Goal: Task Accomplishment & Management: Complete application form

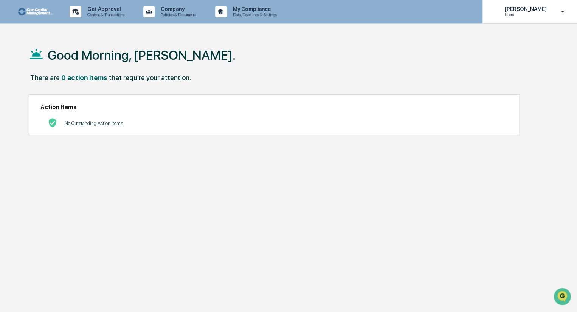
click at [563, 12] on icon at bounding box center [563, 12] width 3 height 2
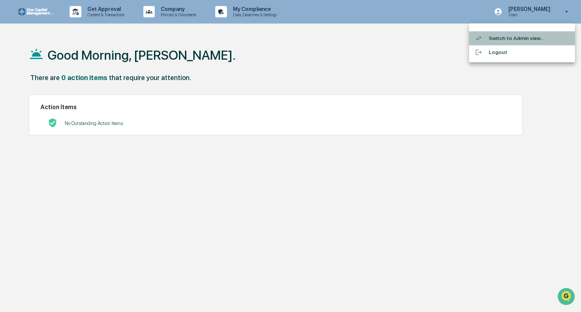
click at [502, 37] on li "Switch to Admin view..." at bounding box center [522, 38] width 106 height 14
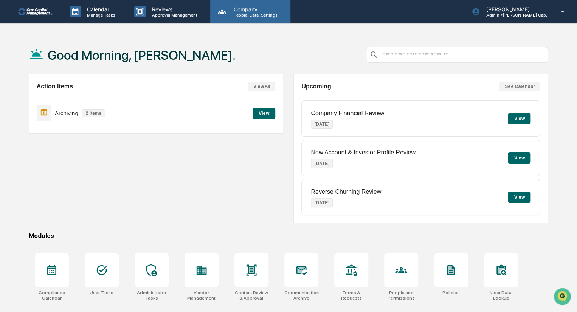
click at [249, 14] on p "People, Data, Settings" at bounding box center [255, 14] width 54 height 5
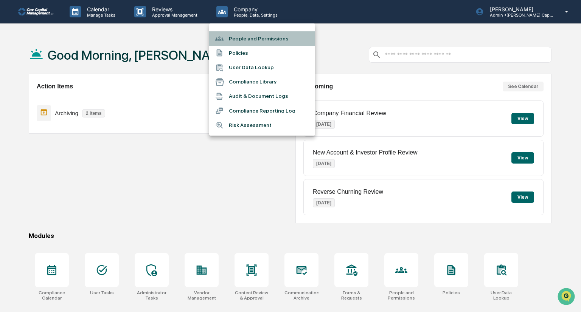
click at [249, 37] on li "People and Permissions" at bounding box center [262, 38] width 106 height 14
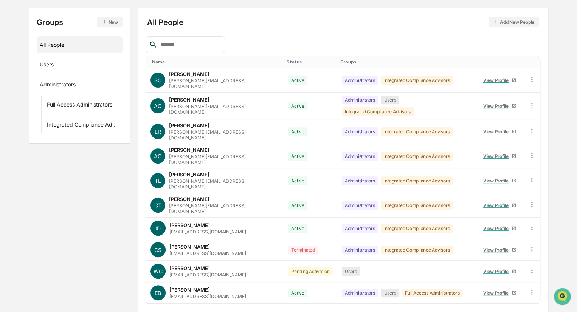
scroll to position [82, 0]
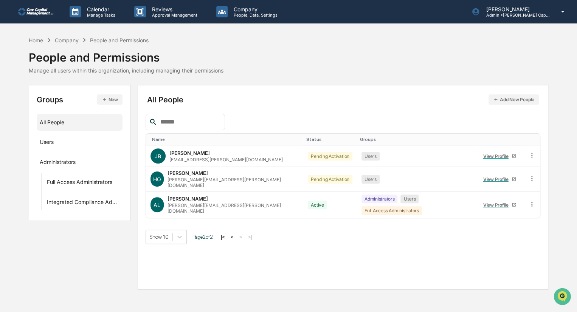
scroll to position [0, 0]
click at [235, 234] on button "<" at bounding box center [233, 237] width 8 height 6
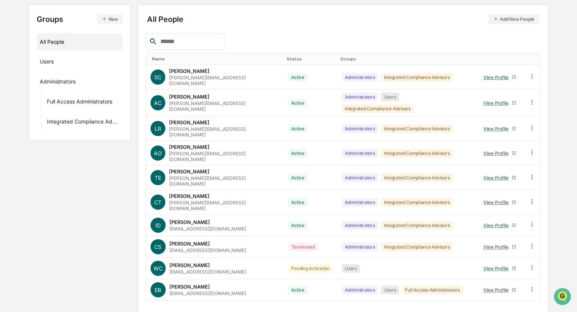
scroll to position [82, 0]
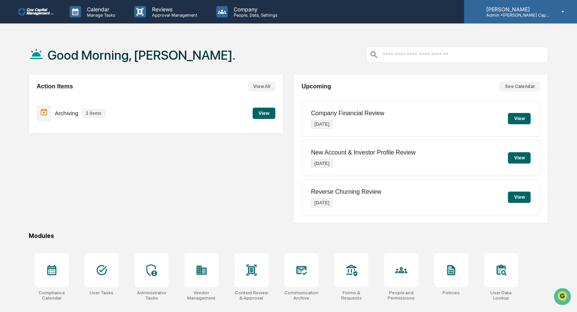
click at [563, 13] on icon at bounding box center [562, 11] width 13 height 7
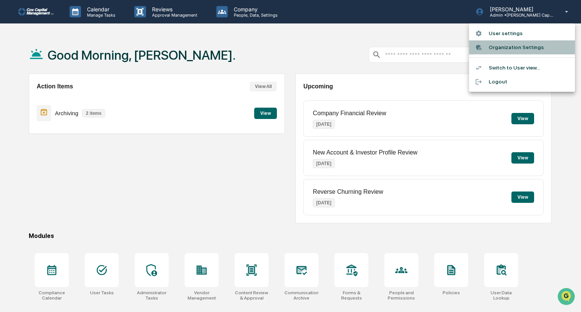
click at [513, 44] on li "Organization Settings" at bounding box center [522, 47] width 106 height 14
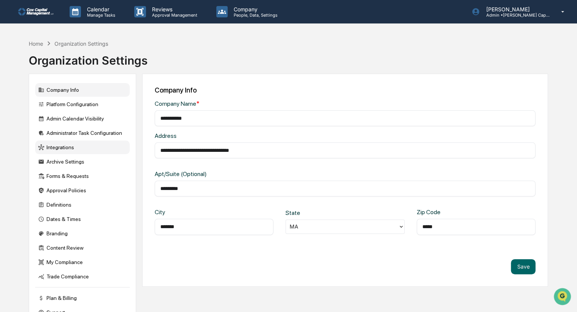
click at [63, 148] on div "Integrations" at bounding box center [82, 148] width 95 height 14
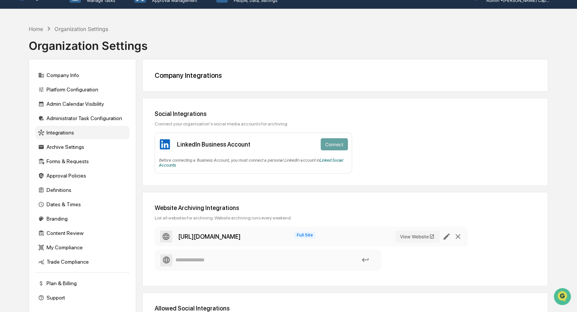
scroll to position [6, 0]
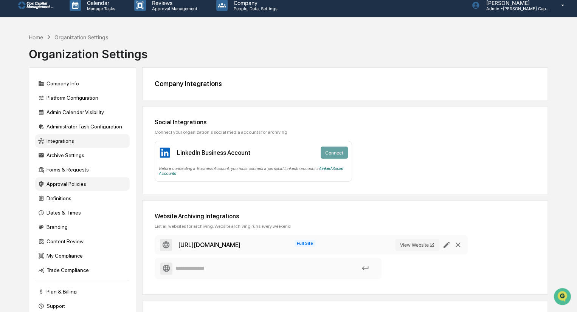
click at [61, 184] on div "Approval Policies" at bounding box center [82, 184] width 95 height 14
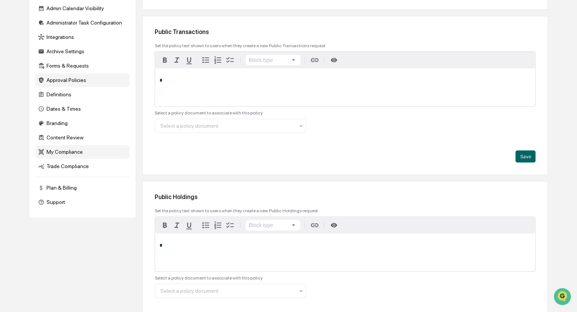
scroll to position [113, 0]
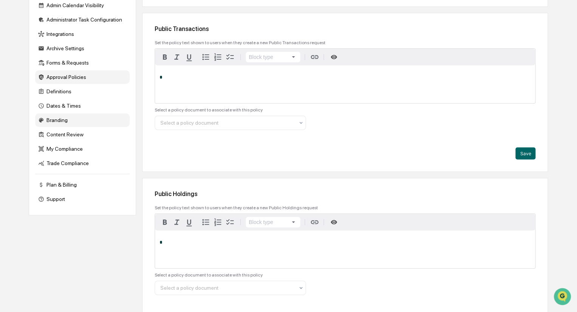
click at [53, 121] on div "Branding" at bounding box center [82, 120] width 95 height 14
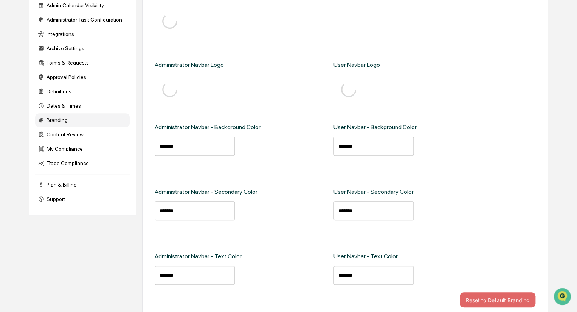
type input "*******"
type input "****"
type input "*******"
type input "****"
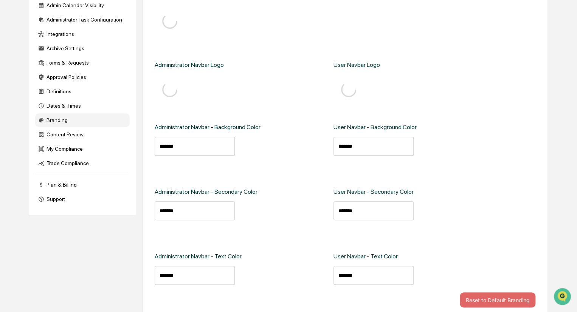
type input "*******"
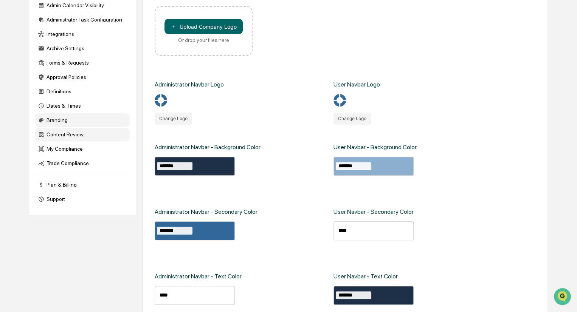
click at [53, 139] on div "Content Review" at bounding box center [82, 135] width 95 height 14
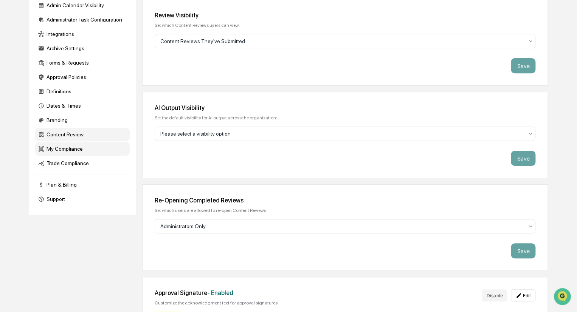
click at [54, 152] on div "My Compliance" at bounding box center [82, 149] width 95 height 14
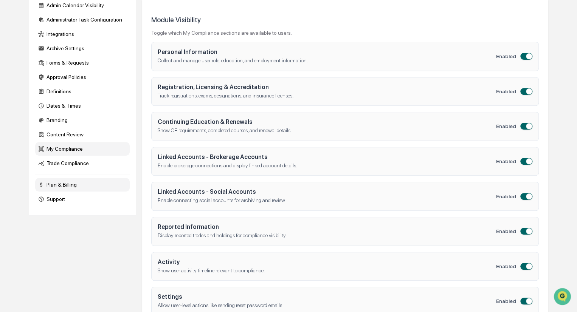
click at [61, 189] on div "Plan & Billing" at bounding box center [82, 185] width 95 height 14
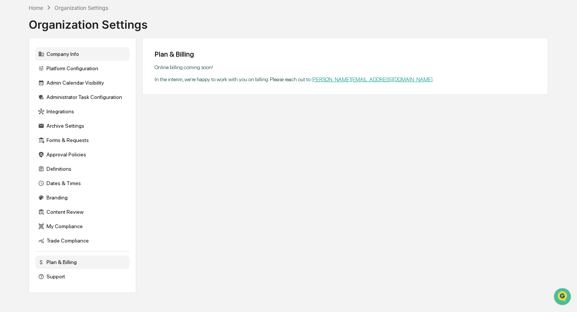
click at [67, 54] on div "Company Info" at bounding box center [82, 54] width 95 height 14
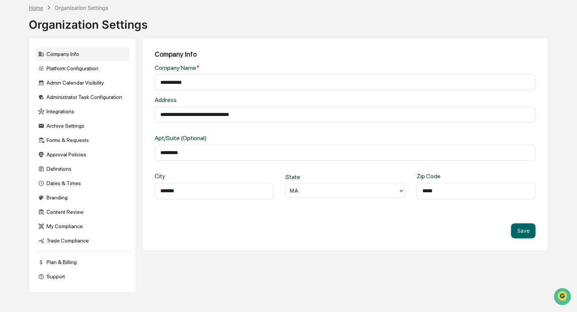
click at [40, 5] on div "Home Organization Settings" at bounding box center [68, 7] width 79 height 8
click at [40, 6] on div "Home" at bounding box center [36, 8] width 14 height 6
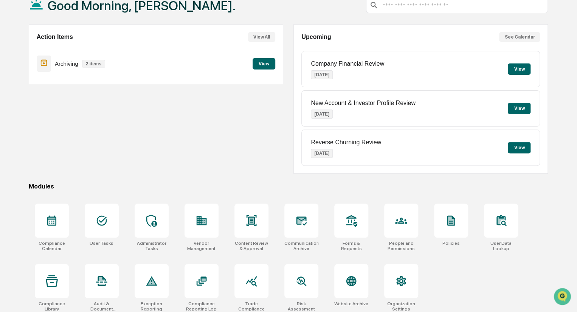
scroll to position [53, 0]
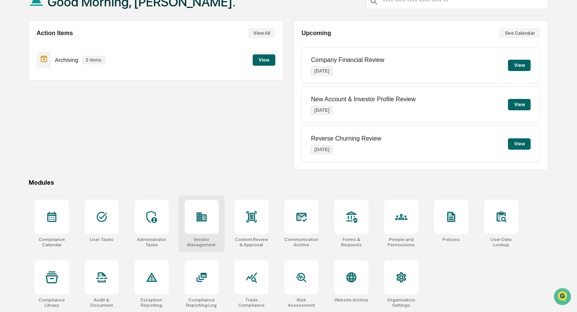
click at [204, 223] on div at bounding box center [202, 217] width 34 height 34
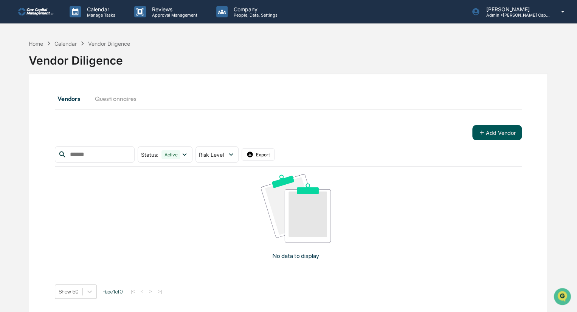
click at [500, 131] on button "Add Vendor" at bounding box center [497, 132] width 50 height 15
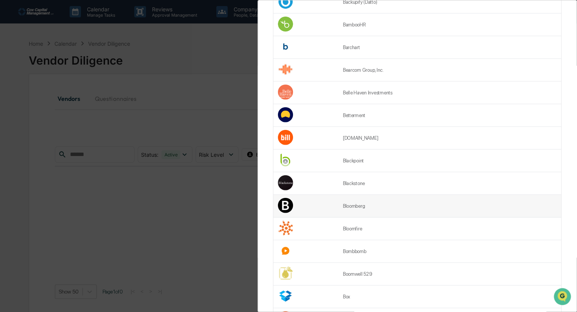
scroll to position [908, 0]
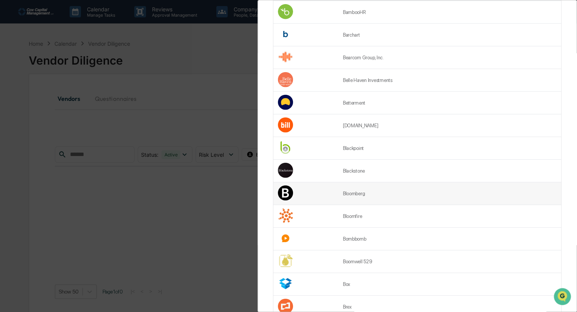
click at [392, 192] on td "Bloomberg" at bounding box center [450, 194] width 223 height 23
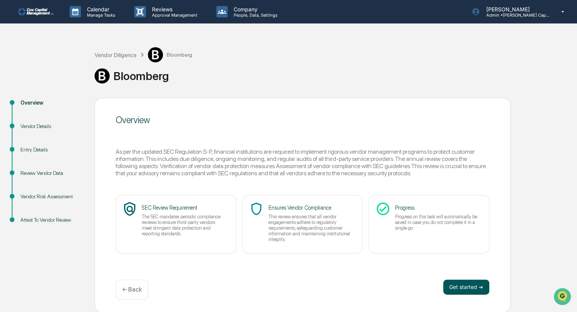
click at [468, 287] on button "Get started ➔" at bounding box center [466, 287] width 46 height 15
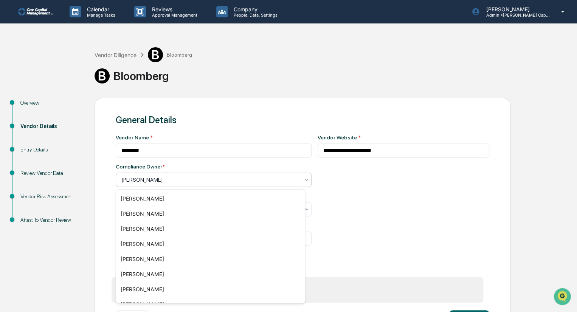
click at [244, 182] on div at bounding box center [210, 180] width 179 height 8
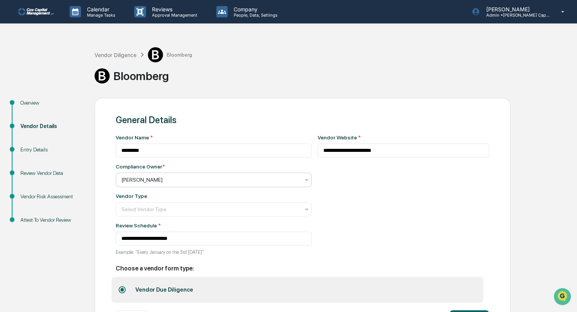
click at [244, 182] on div at bounding box center [210, 180] width 179 height 8
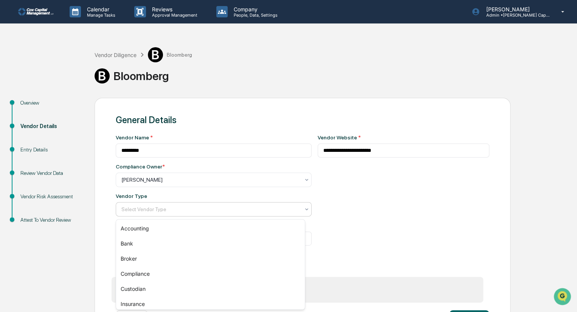
click at [148, 211] on div at bounding box center [210, 210] width 179 height 8
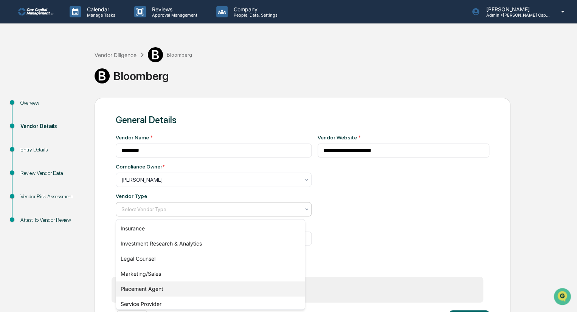
scroll to position [110, 0]
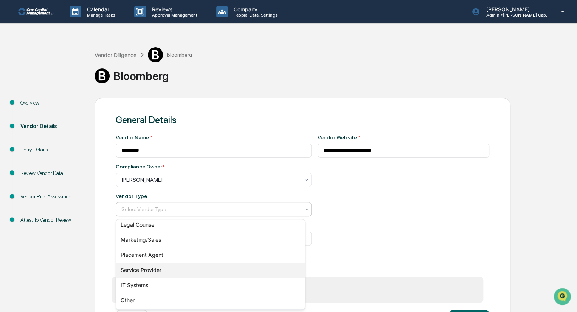
click at [173, 271] on div "Service Provider" at bounding box center [210, 270] width 189 height 15
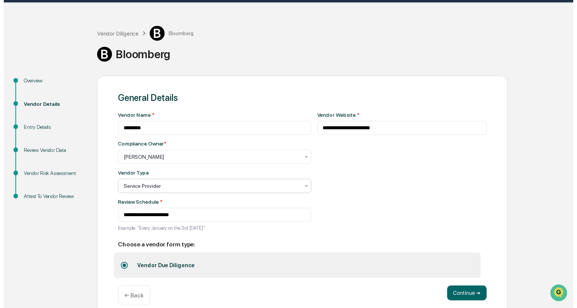
scroll to position [33, 0]
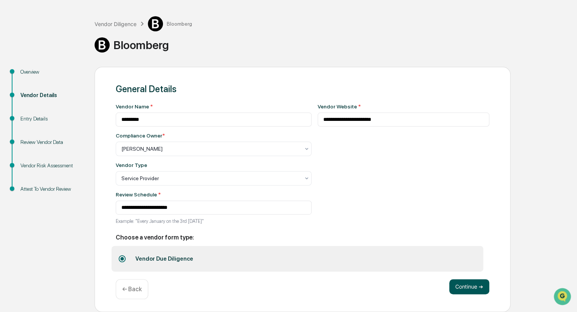
click at [470, 288] on button "Continue ➔" at bounding box center [469, 287] width 40 height 15
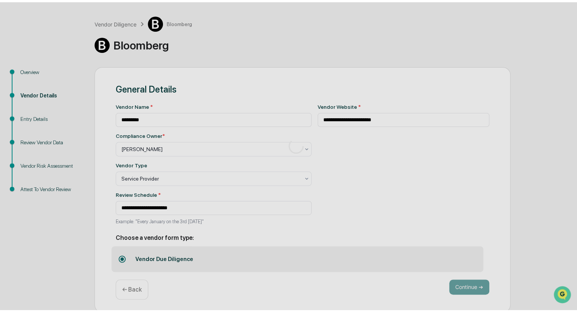
scroll to position [0, 0]
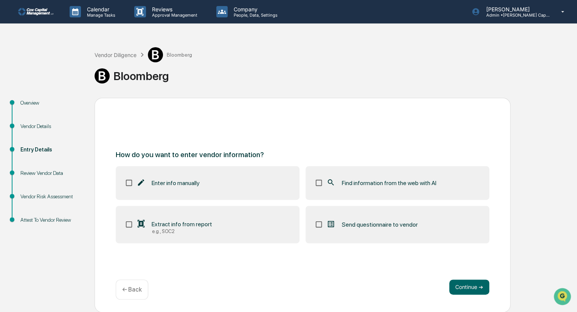
click at [184, 182] on span "Enter info manually" at bounding box center [176, 183] width 48 height 7
click at [471, 287] on button "Continue ➔" at bounding box center [469, 287] width 40 height 15
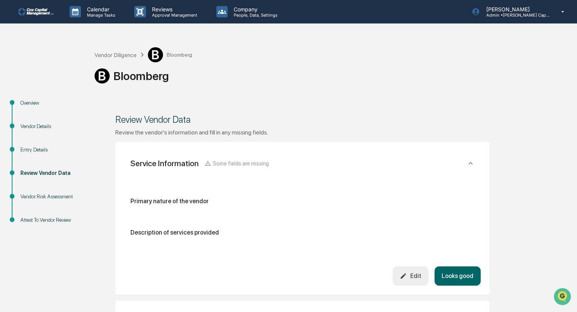
click at [208, 199] on div "Primary nature of the vendor" at bounding box center [303, 201] width 344 height 7
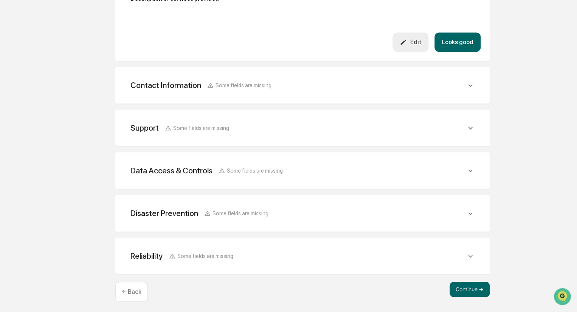
scroll to position [236, 0]
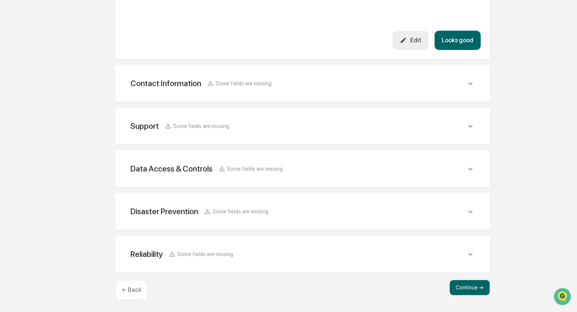
click at [137, 292] on p "← Back" at bounding box center [132, 290] width 20 height 7
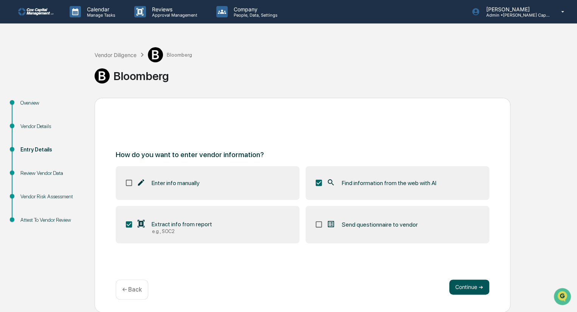
click at [472, 288] on button "Continue ➔" at bounding box center [469, 287] width 40 height 15
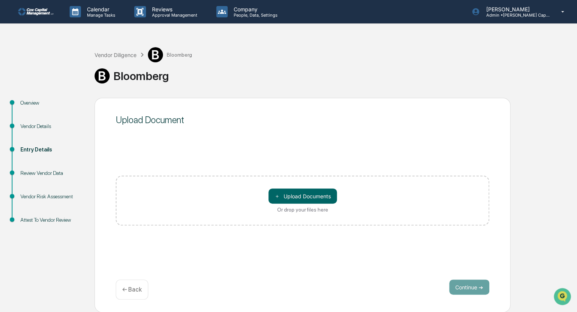
click at [270, 238] on div "Upload Document ＋ Upload Documents Or drop your files here Continue ➔ ← Back" at bounding box center [303, 205] width 416 height 215
click at [320, 196] on button "＋ Upload Documents" at bounding box center [303, 196] width 68 height 15
click at [136, 292] on p "← Back" at bounding box center [132, 289] width 20 height 7
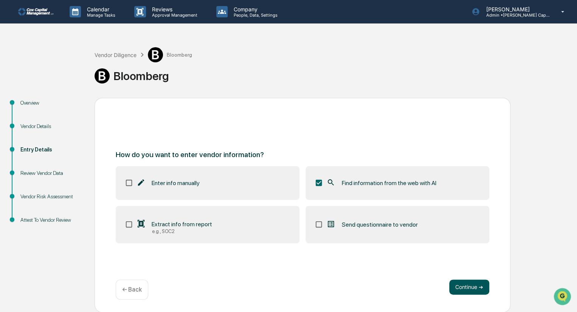
click at [472, 291] on button "Continue ➔" at bounding box center [469, 287] width 40 height 15
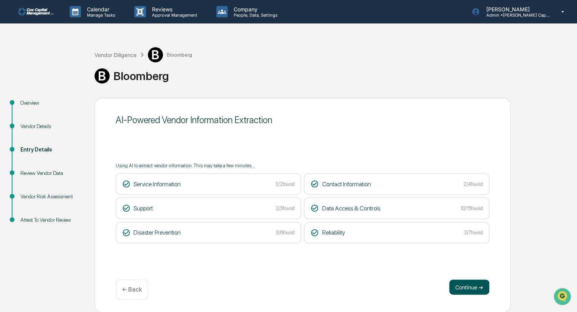
click at [468, 283] on button "Continue ➔" at bounding box center [469, 287] width 40 height 15
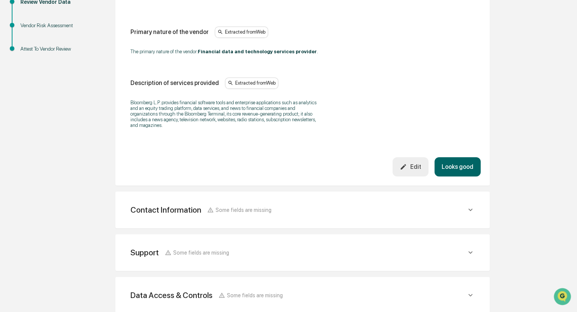
scroll to position [227, 0]
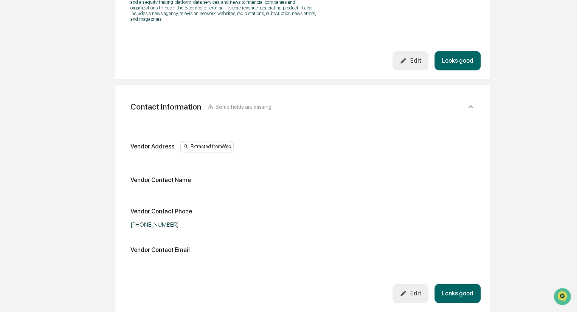
scroll to position [265, 0]
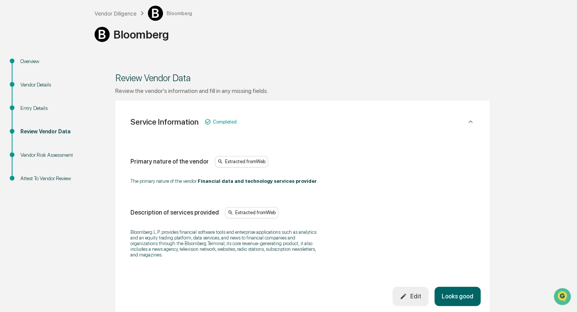
scroll to position [38, 0]
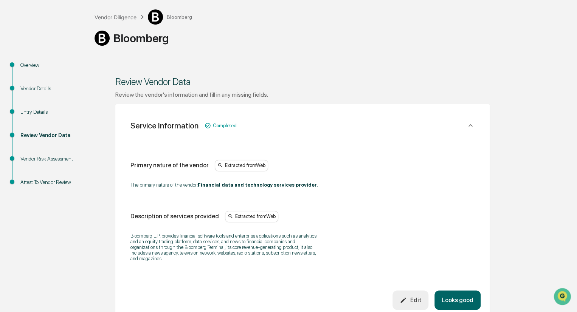
click at [463, 301] on button "Looks good" at bounding box center [458, 300] width 46 height 19
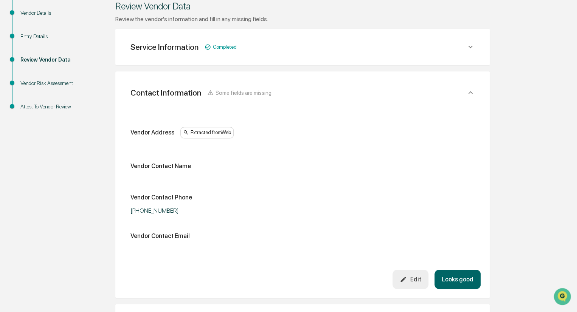
scroll to position [142, 0]
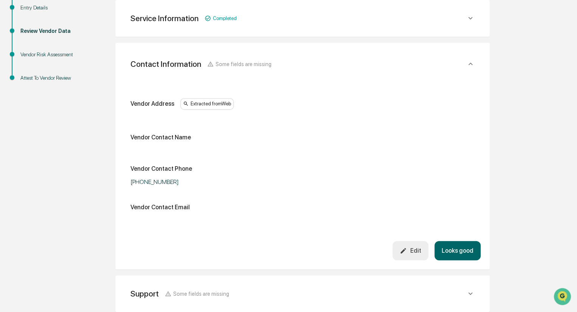
click at [458, 252] on button "Looks good" at bounding box center [458, 250] width 46 height 19
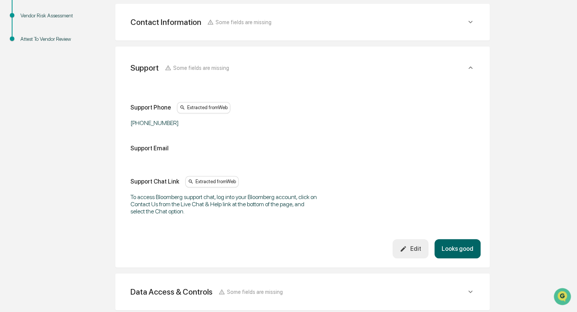
scroll to position [185, 0]
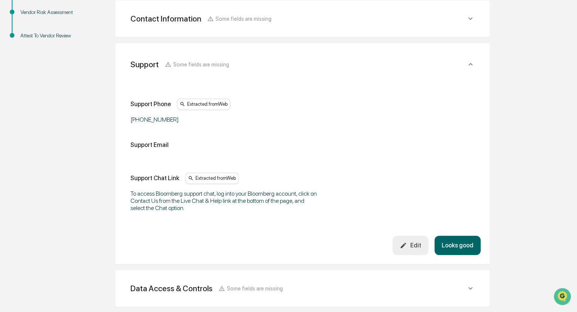
click at [461, 249] on button "Looks good" at bounding box center [458, 245] width 46 height 19
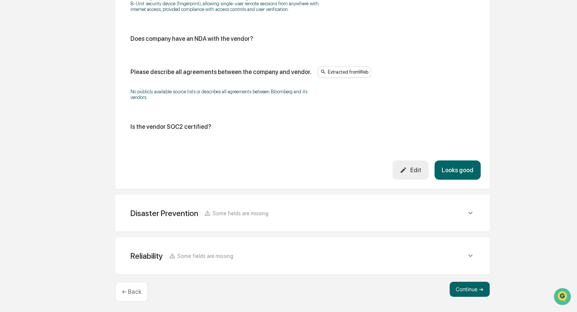
scroll to position [942, 0]
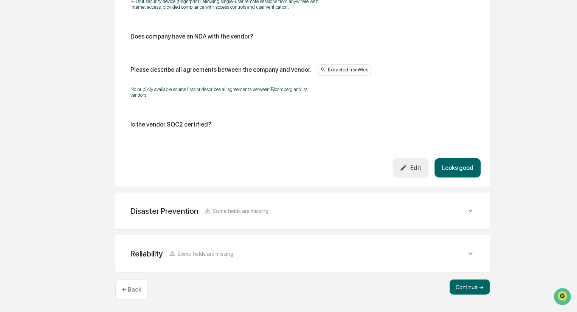
click at [458, 169] on button "Looks good" at bounding box center [458, 167] width 46 height 19
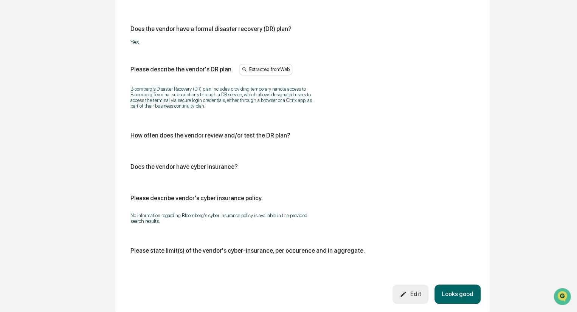
scroll to position [427, 0]
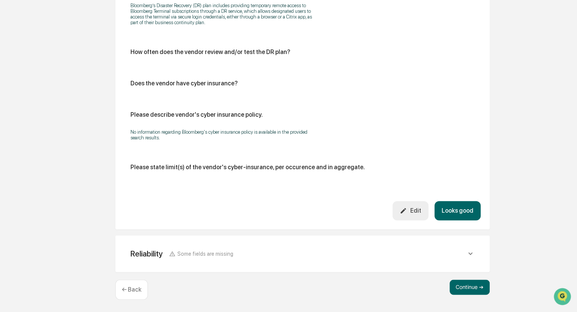
click at [465, 208] on button "Looks good" at bounding box center [458, 210] width 46 height 19
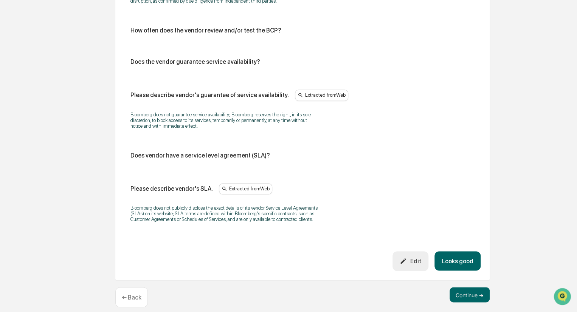
scroll to position [486, 0]
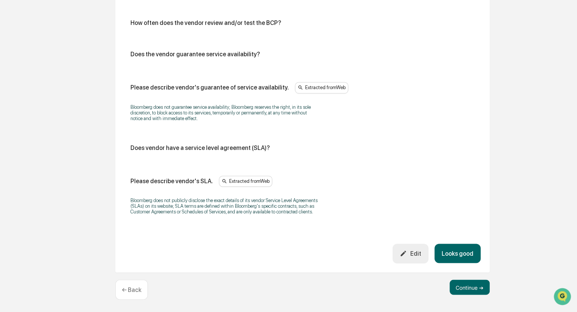
click at [462, 258] on button "Looks good" at bounding box center [458, 253] width 46 height 19
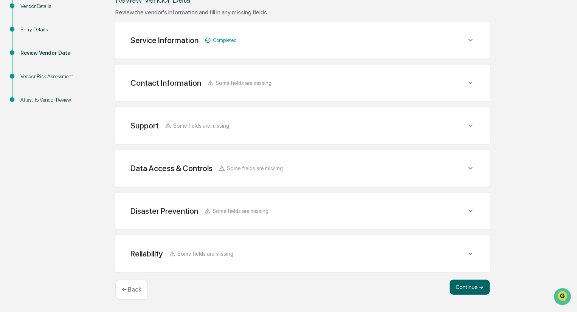
scroll to position [120, 0]
click at [468, 289] on button "Continue ➔" at bounding box center [470, 288] width 40 height 15
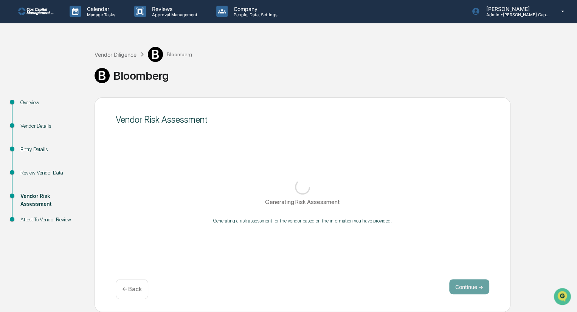
scroll to position [0, 0]
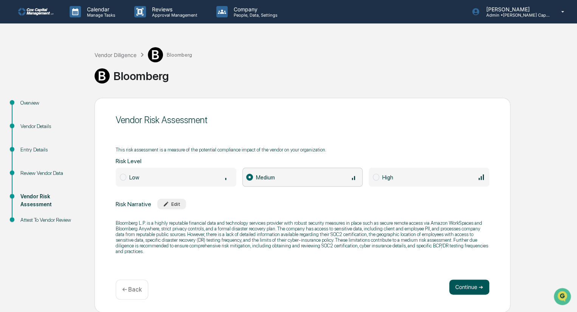
click at [463, 288] on button "Continue ➔" at bounding box center [469, 287] width 40 height 15
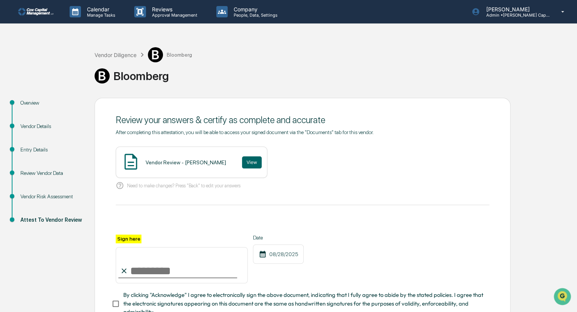
click at [140, 275] on input "Sign here" at bounding box center [182, 265] width 132 height 36
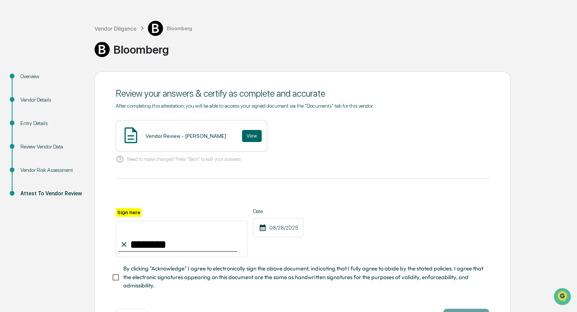
scroll to position [58, 0]
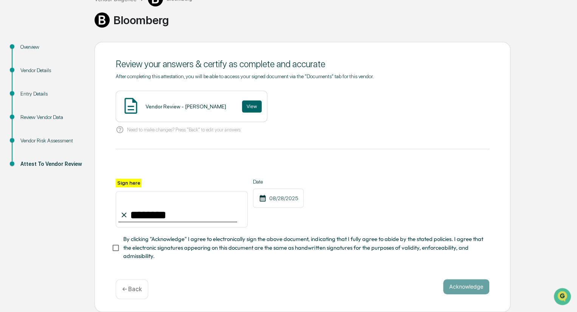
type input "********"
click at [471, 286] on button "Acknowledge" at bounding box center [466, 287] width 46 height 15
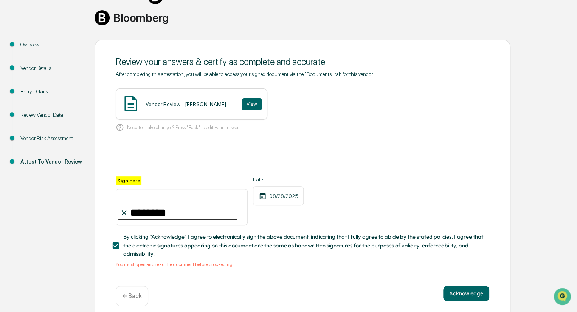
click at [182, 246] on span "By clicking "Acknowledge" I agree to electronically sign the above document, in…" at bounding box center [303, 245] width 360 height 25
click at [176, 97] on div "Vendor Review - Anne Lee View" at bounding box center [192, 104] width 152 height 31
click at [240, 107] on div "Vendor Review - Anne Lee View" at bounding box center [192, 104] width 152 height 31
click at [242, 101] on button "View" at bounding box center [252, 104] width 20 height 12
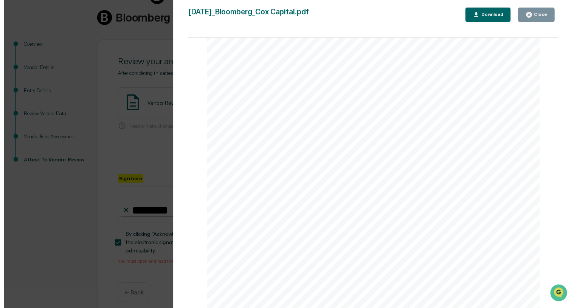
scroll to position [960, 0]
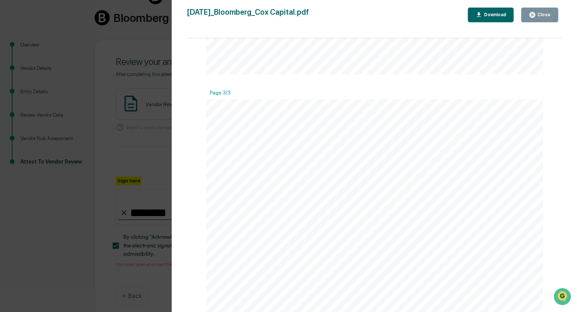
click at [548, 15] on div "Close" at bounding box center [543, 14] width 15 height 5
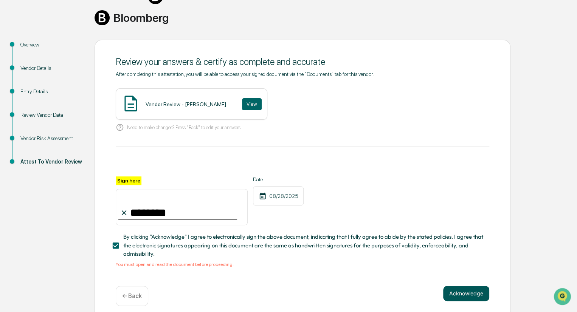
click at [465, 300] on button "Acknowledge" at bounding box center [466, 293] width 46 height 15
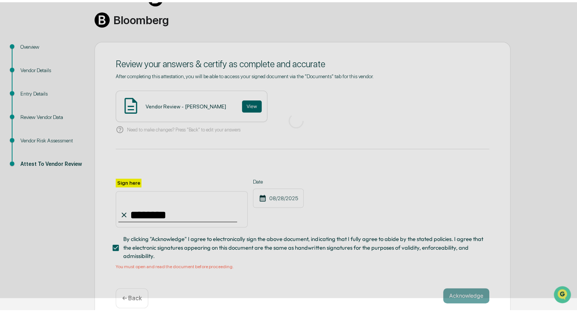
scroll to position [0, 0]
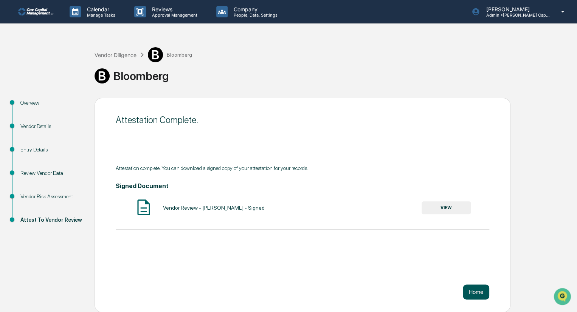
click at [473, 289] on button "Home" at bounding box center [476, 292] width 26 height 15
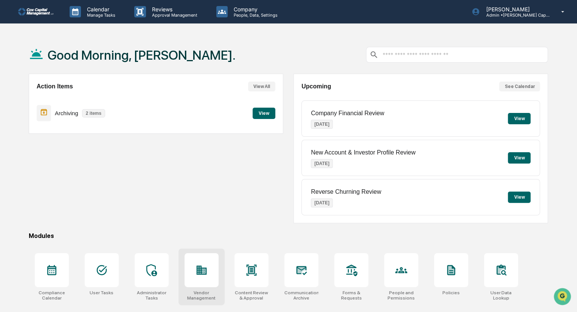
click at [201, 269] on icon at bounding box center [201, 270] width 10 height 9
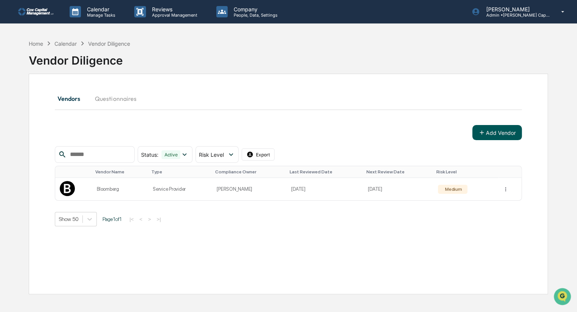
click at [496, 134] on button "Add Vendor" at bounding box center [497, 132] width 50 height 15
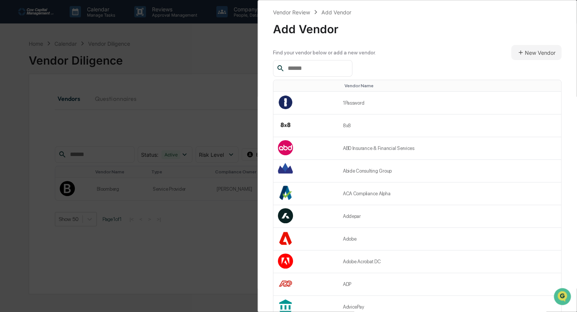
click at [316, 68] on input "text" at bounding box center [317, 69] width 64 height 10
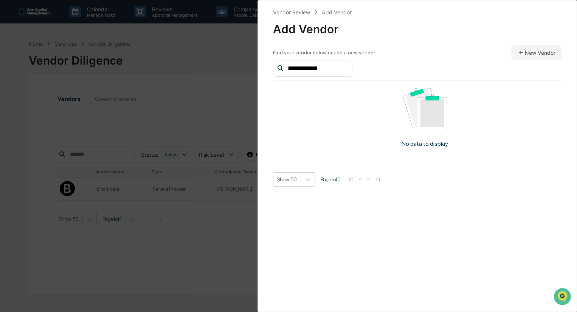
click at [289, 68] on input "**********" at bounding box center [317, 69] width 64 height 10
click at [343, 69] on input "**********" at bounding box center [317, 69] width 64 height 10
type input "**********"
click at [340, 68] on input "**********" at bounding box center [317, 69] width 64 height 10
click at [433, 117] on img at bounding box center [424, 109] width 43 height 42
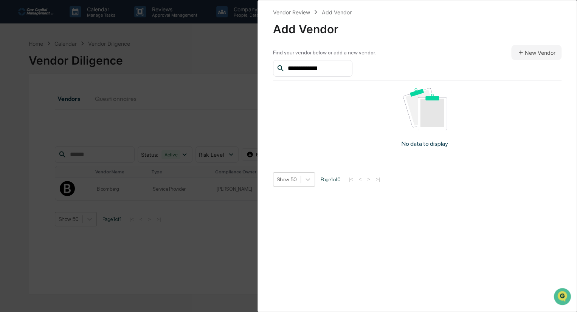
click at [334, 65] on input "**********" at bounding box center [317, 69] width 64 height 10
drag, startPoint x: 336, startPoint y: 67, endPoint x: 206, endPoint y: 50, distance: 131.3
click at [206, 50] on div "**********" at bounding box center [288, 156] width 577 height 312
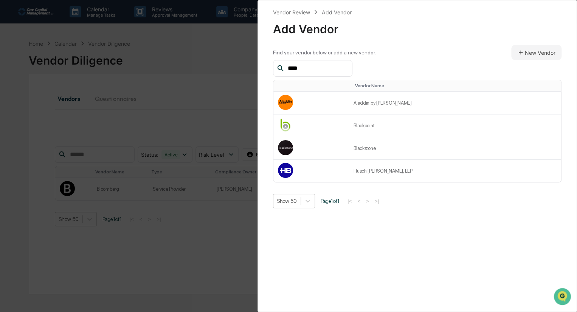
type input "*****"
drag, startPoint x: 316, startPoint y: 68, endPoint x: 227, endPoint y: 57, distance: 90.3
click at [227, 57] on div "Vendor Review Add Vendor Add Vendor Find your vendor below or add a new vendor.…" at bounding box center [288, 156] width 577 height 312
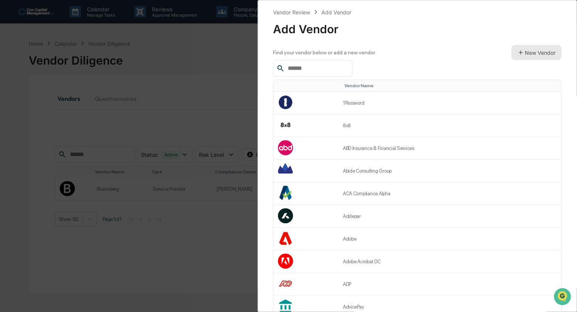
click at [531, 57] on button "New Vendor" at bounding box center [536, 52] width 50 height 15
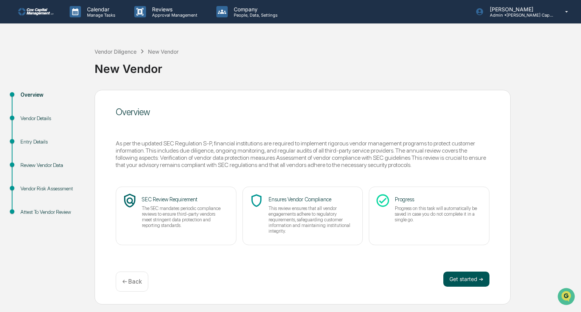
click at [465, 278] on button "Get started ➔" at bounding box center [466, 279] width 46 height 15
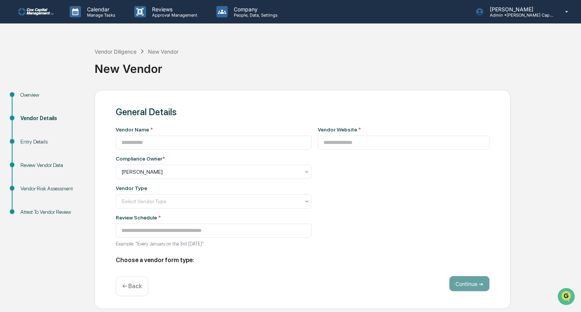
type input "**********"
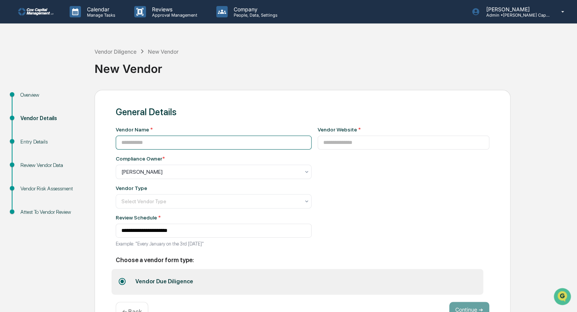
click at [163, 141] on input at bounding box center [214, 143] width 196 height 14
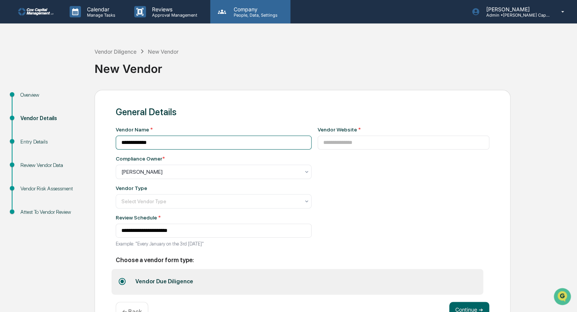
type input "**********"
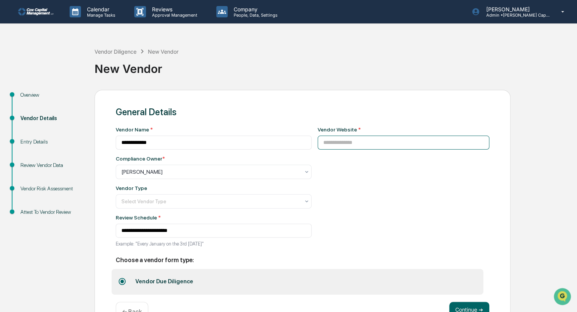
click at [334, 139] on input at bounding box center [404, 143] width 172 height 14
paste input "**********"
type input "**********"
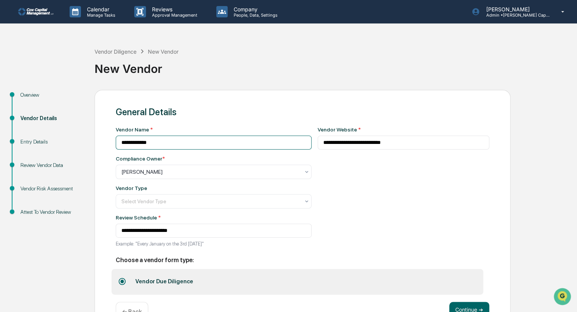
click at [172, 143] on input "**********" at bounding box center [214, 143] width 196 height 14
type input "**********"
click at [151, 176] on div at bounding box center [210, 172] width 179 height 8
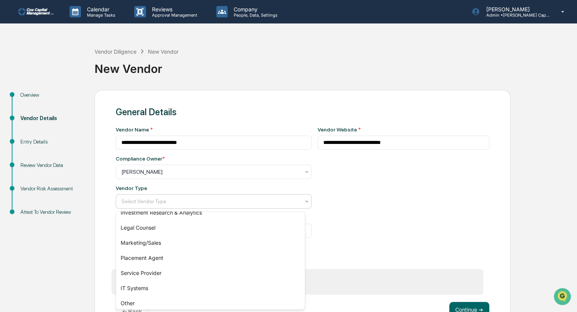
scroll to position [101, 0]
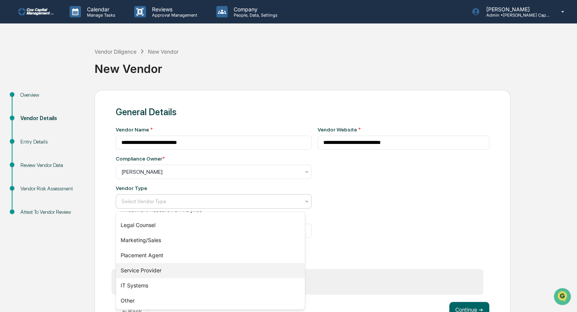
click at [169, 270] on div "Service Provider" at bounding box center [210, 270] width 189 height 15
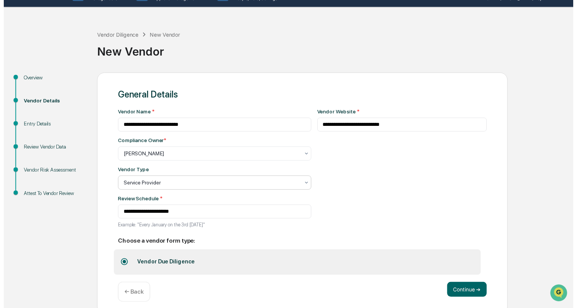
scroll to position [25, 0]
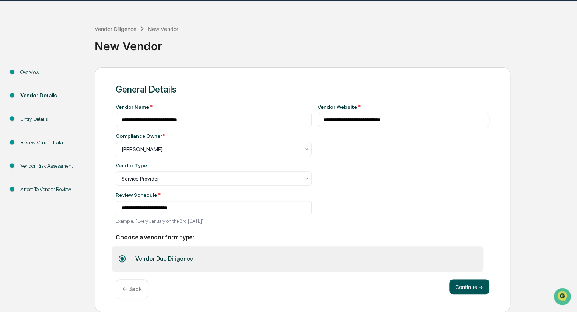
click at [473, 288] on button "Continue ➔" at bounding box center [469, 287] width 40 height 15
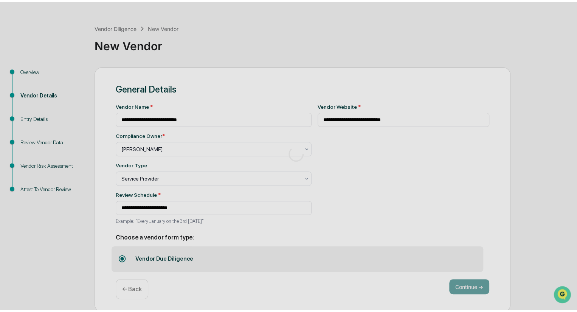
scroll to position [0, 0]
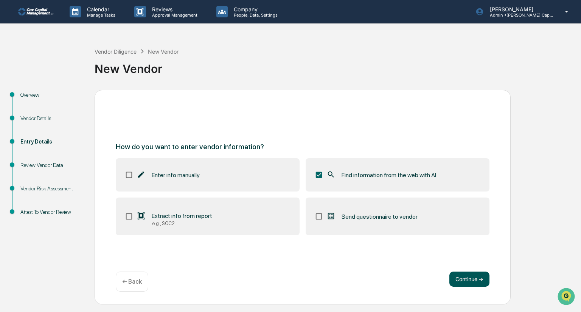
click at [468, 277] on button "Continue ➔" at bounding box center [469, 279] width 40 height 15
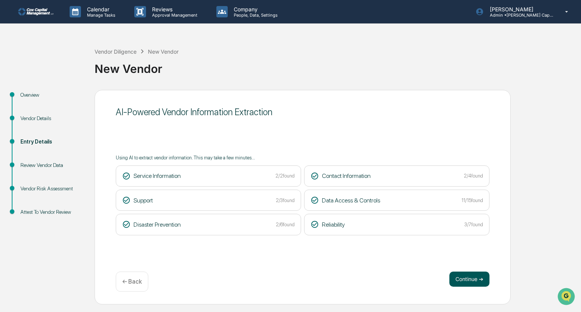
click at [469, 277] on button "Continue ➔" at bounding box center [469, 279] width 40 height 15
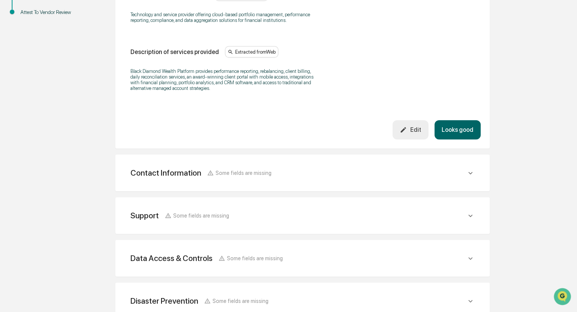
scroll to position [227, 0]
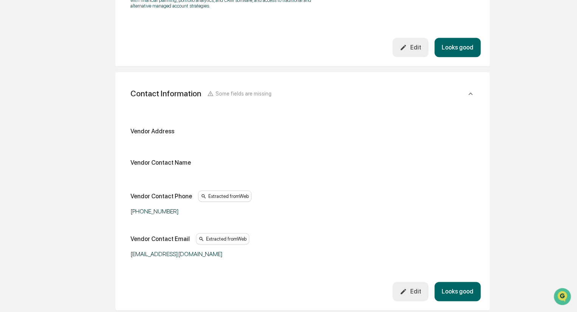
scroll to position [303, 0]
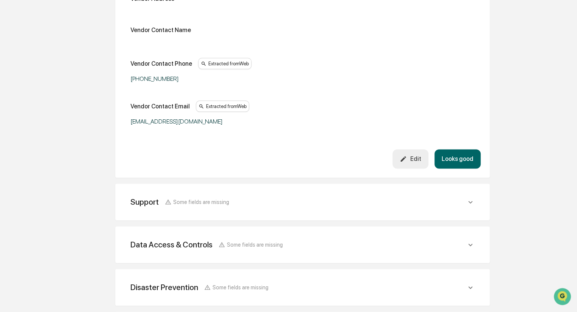
scroll to position [454, 0]
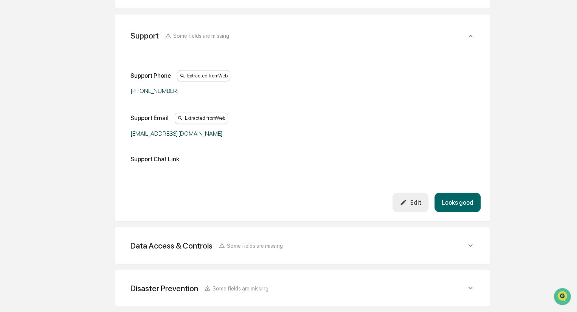
scroll to position [605, 0]
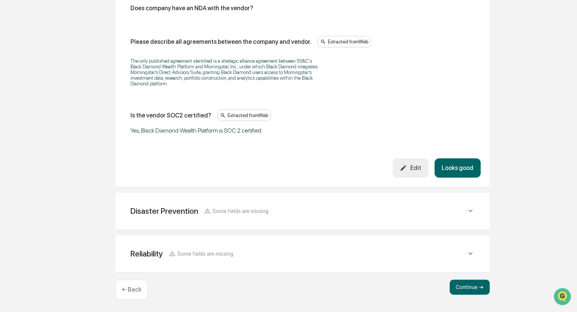
scroll to position [1504, 0]
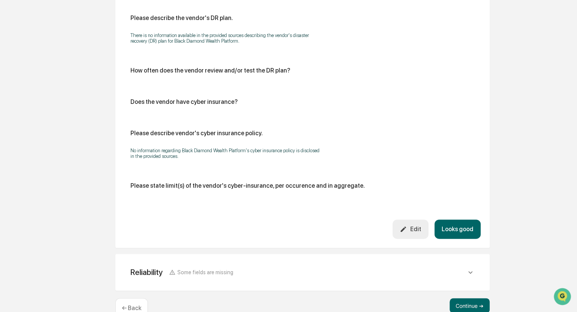
scroll to position [1788, 0]
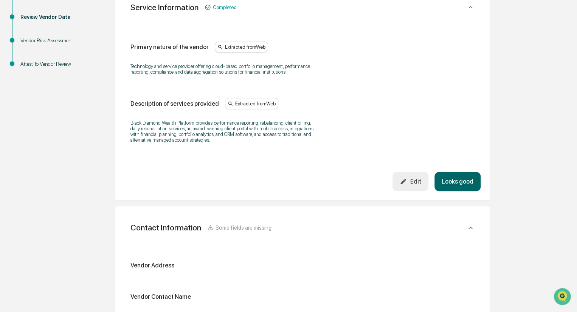
scroll to position [151, 0]
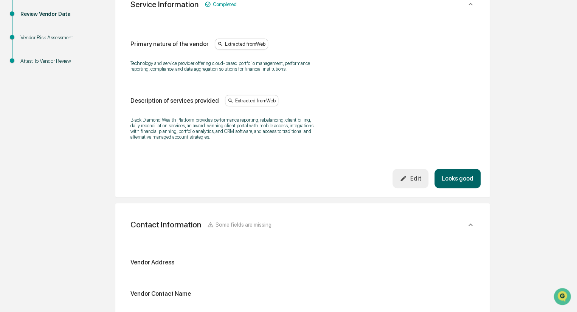
click at [461, 183] on button "Looks good" at bounding box center [458, 178] width 46 height 19
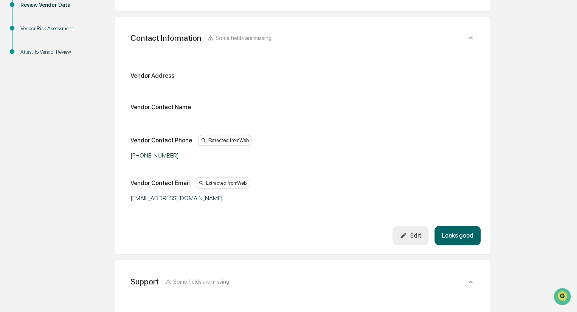
scroll to position [172, 0]
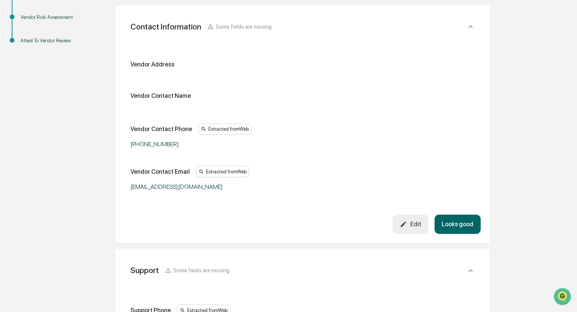
click at [456, 223] on button "Looks good" at bounding box center [458, 224] width 46 height 19
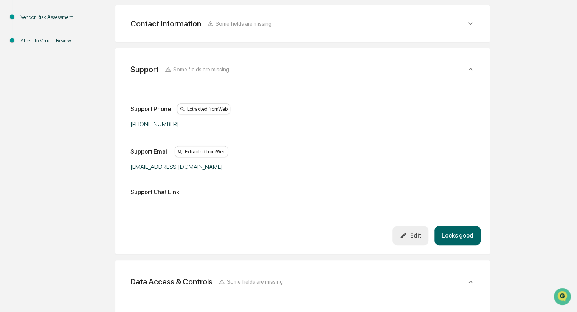
scroll to position [177, 0]
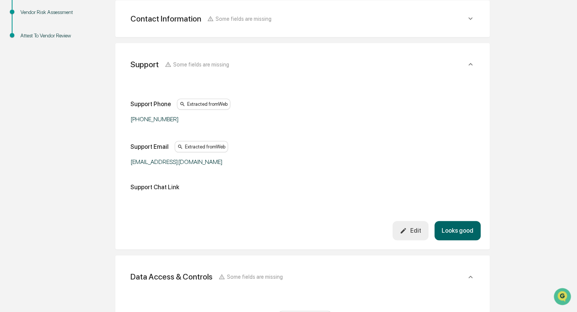
click at [460, 230] on button "Looks good" at bounding box center [458, 230] width 46 height 19
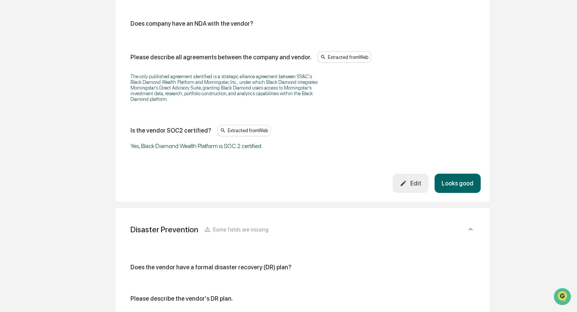
scroll to position [938, 0]
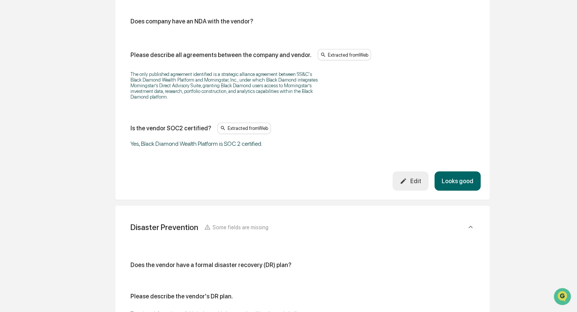
click at [456, 182] on button "Looks good" at bounding box center [458, 181] width 46 height 19
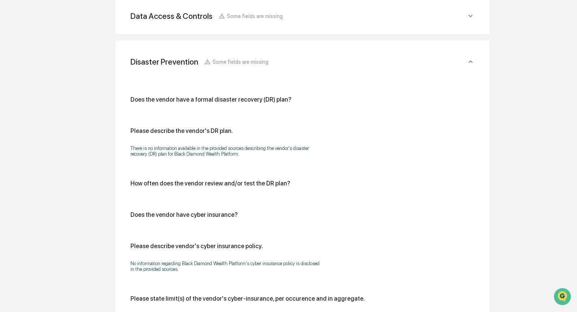
scroll to position [262, 0]
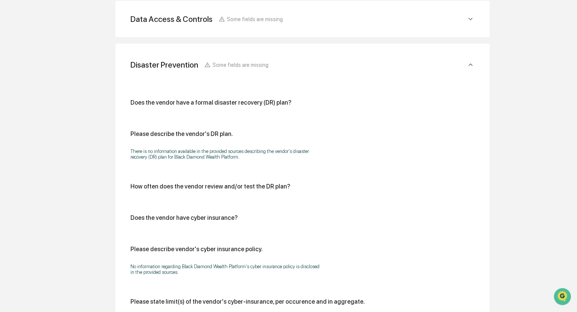
click at [214, 112] on div "Does the vendor have a formal disaster recovery (DR) plan? Please describe the …" at bounding box center [303, 205] width 344 height 213
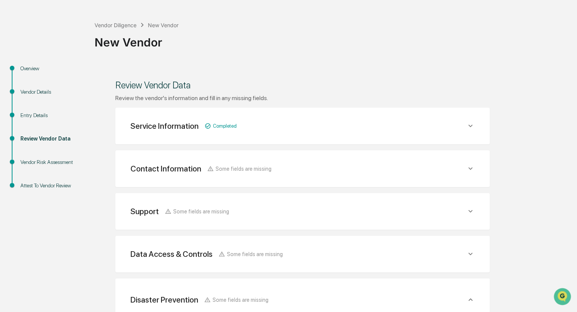
scroll to position [38, 0]
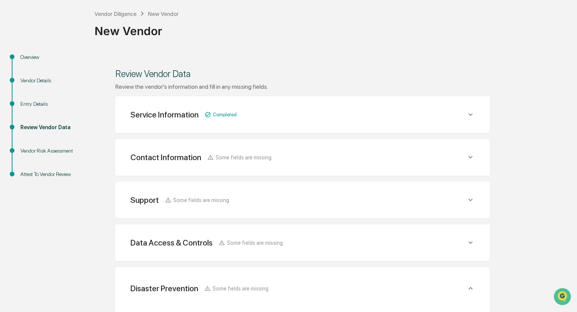
click at [469, 114] on icon at bounding box center [470, 114] width 8 height 8
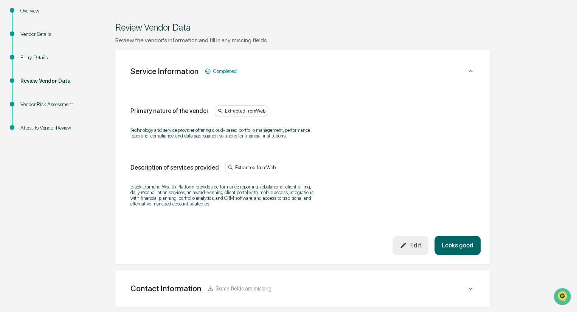
scroll to position [151, 0]
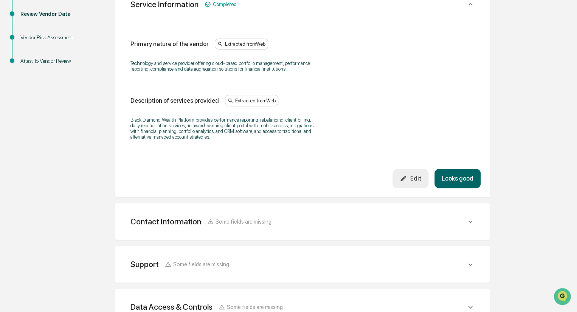
click at [294, 9] on div "Contact Information Some fields are missing" at bounding box center [299, 4] width 336 height 9
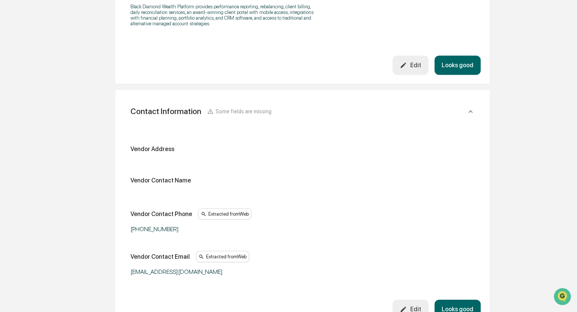
scroll to position [416, 0]
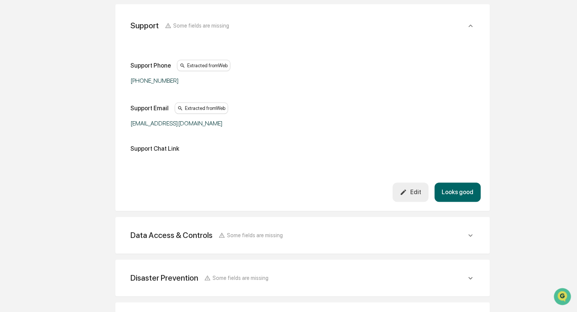
scroll to position [393, 0]
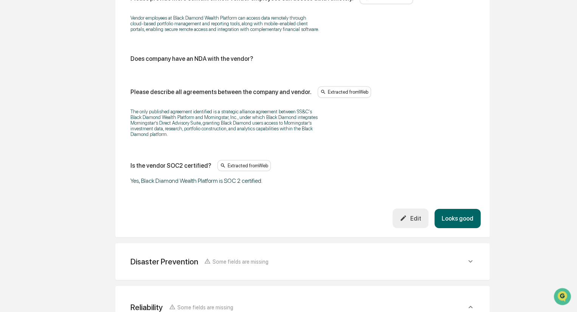
scroll to position [1192, 0]
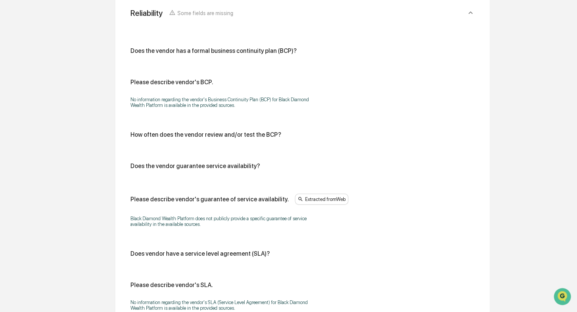
scroll to position [917, 0]
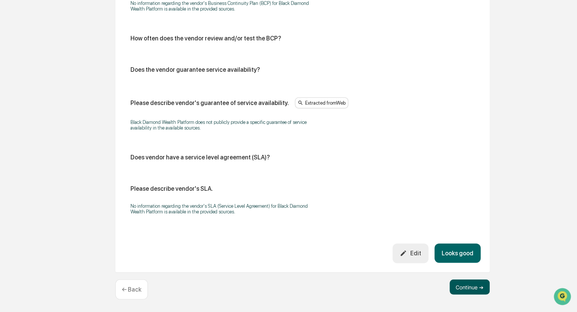
click at [469, 286] on button "Continue ➔" at bounding box center [470, 287] width 40 height 15
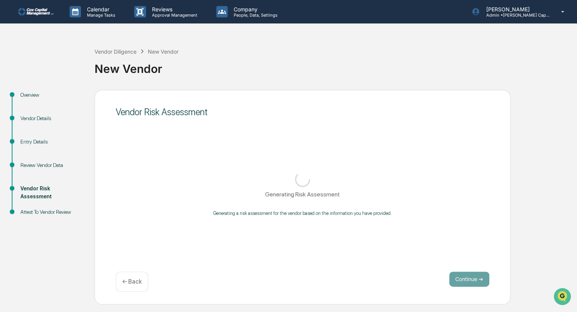
scroll to position [0, 0]
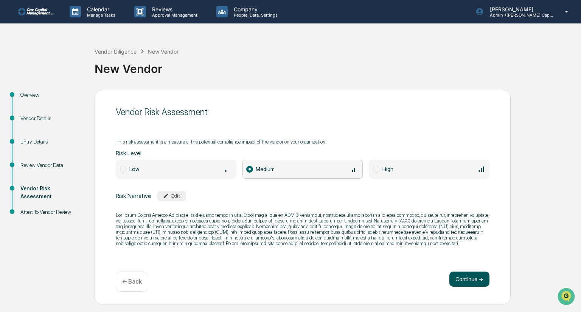
click at [464, 276] on button "Continue ➔" at bounding box center [469, 279] width 40 height 15
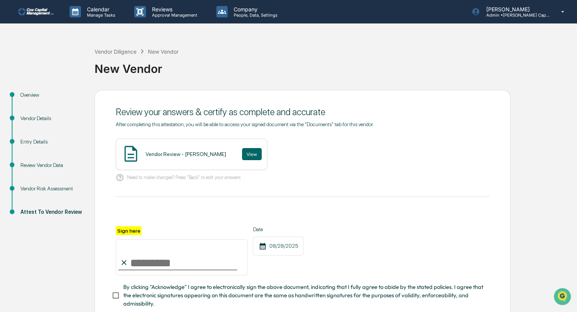
click at [160, 259] on input "Sign here" at bounding box center [182, 257] width 132 height 36
type input "********"
click at [242, 154] on button "View" at bounding box center [252, 154] width 20 height 12
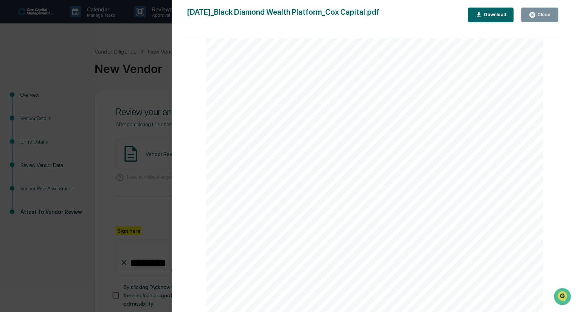
scroll to position [468, 0]
click at [547, 12] on div "Close" at bounding box center [543, 14] width 15 height 5
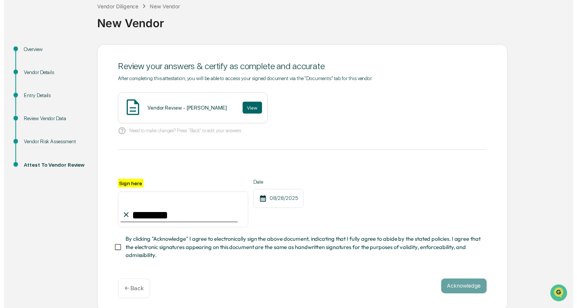
scroll to position [50, 0]
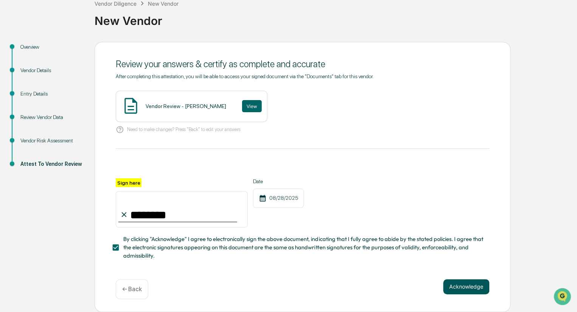
click at [467, 285] on button "Acknowledge" at bounding box center [466, 287] width 46 height 15
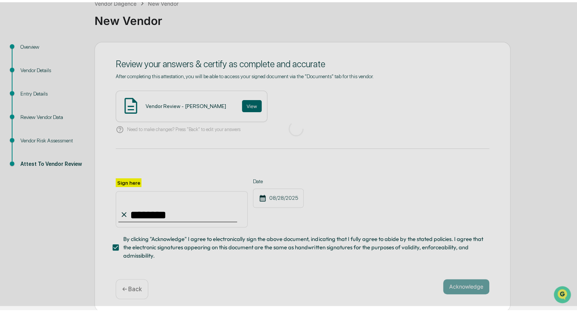
scroll to position [0, 0]
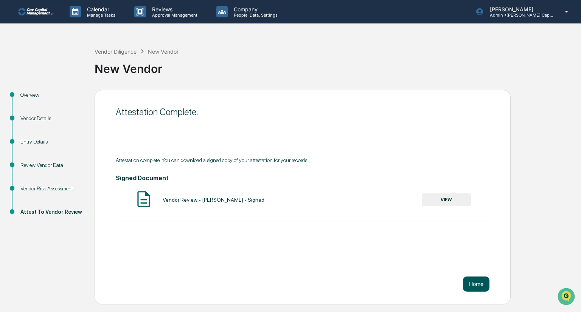
click at [476, 284] on button "Home" at bounding box center [476, 284] width 26 height 15
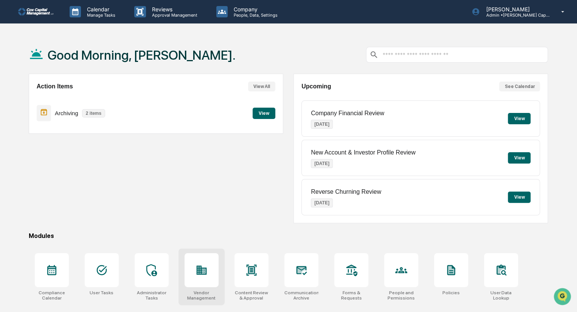
click at [204, 270] on icon at bounding box center [204, 271] width 4 height 5
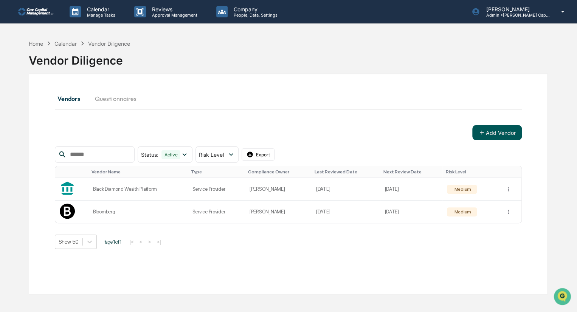
click at [490, 133] on button "Add Vendor" at bounding box center [497, 132] width 50 height 15
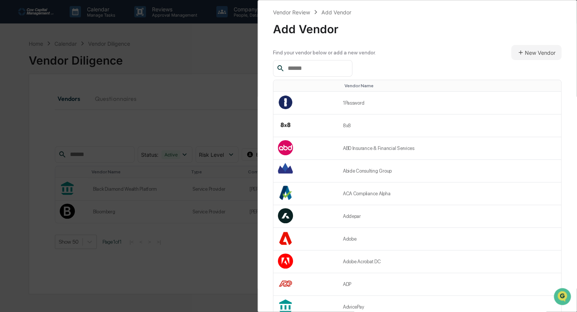
click at [327, 65] on input "text" at bounding box center [317, 69] width 64 height 10
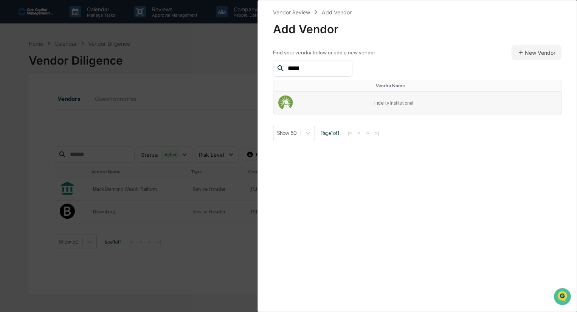
type input "*****"
click at [387, 110] on td "Fidelity Institutional" at bounding box center [465, 103] width 191 height 22
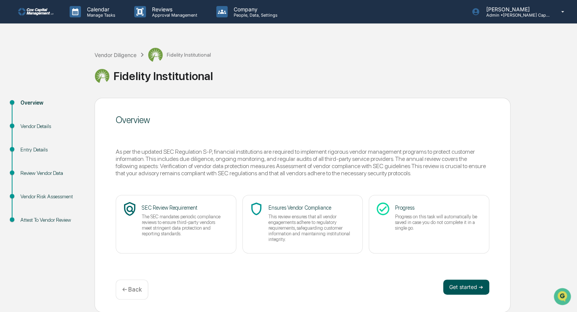
click at [478, 288] on button "Get started ➔" at bounding box center [466, 287] width 46 height 15
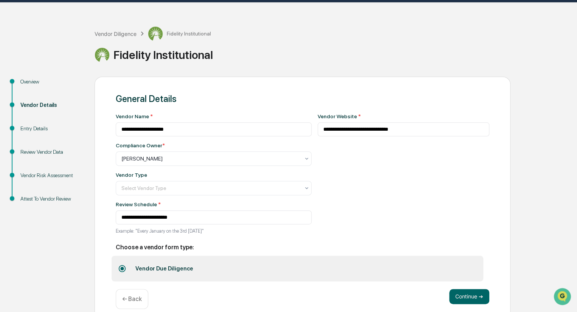
scroll to position [33, 0]
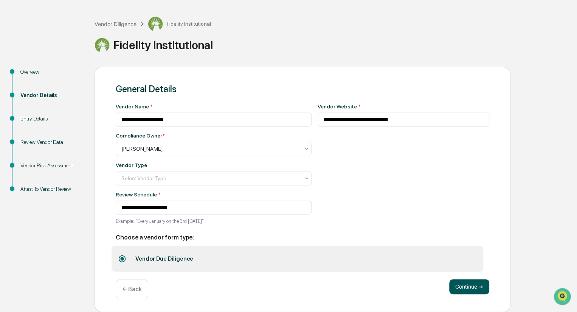
click at [474, 287] on button "Continue ➔" at bounding box center [469, 287] width 40 height 15
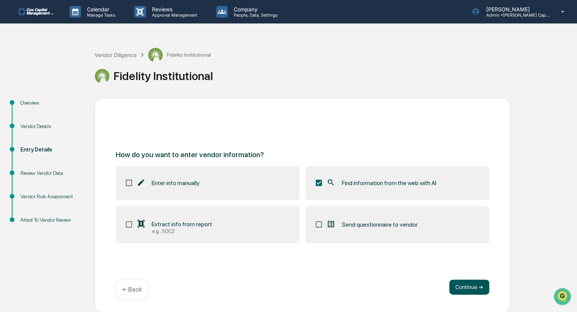
click at [472, 289] on button "Continue ➔" at bounding box center [469, 287] width 40 height 15
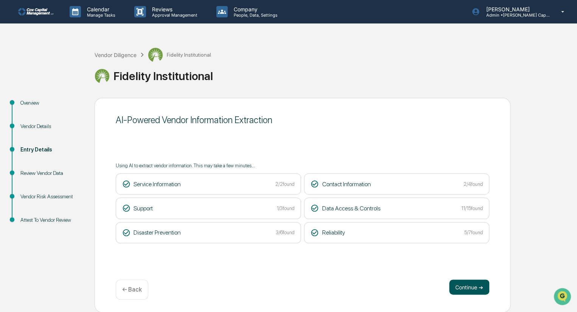
click at [471, 282] on button "Continue ➔" at bounding box center [469, 287] width 40 height 15
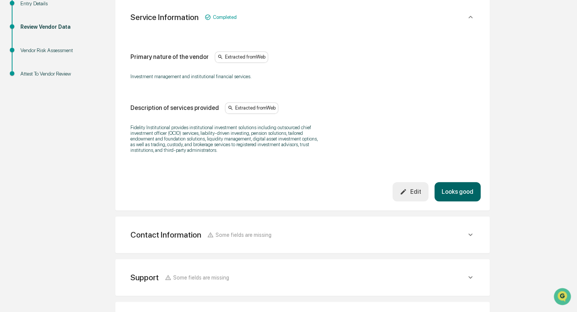
scroll to position [151, 0]
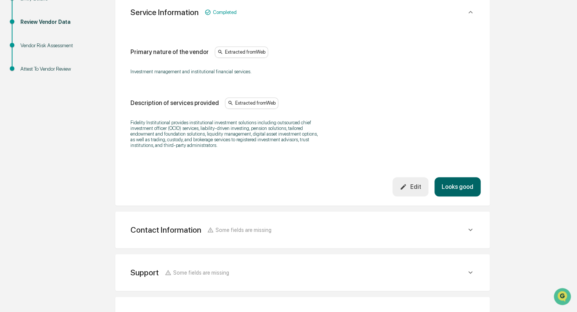
click at [465, 182] on button "Looks good" at bounding box center [458, 186] width 46 height 19
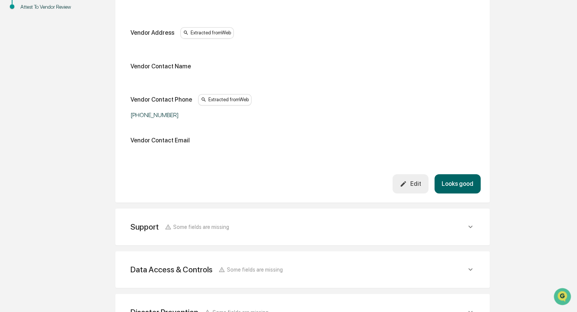
scroll to position [218, 0]
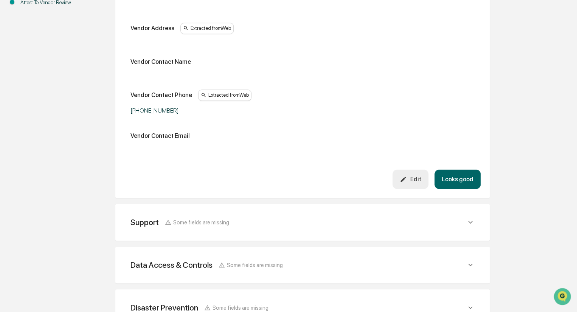
click at [461, 179] on button "Looks good" at bounding box center [458, 179] width 46 height 19
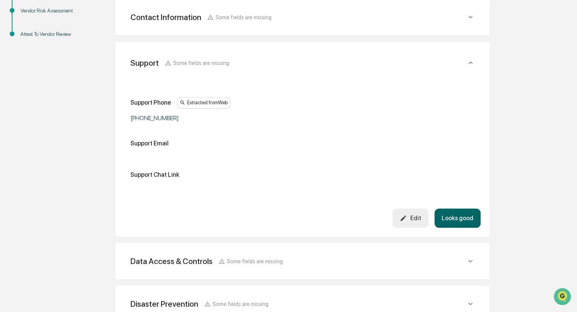
scroll to position [185, 0]
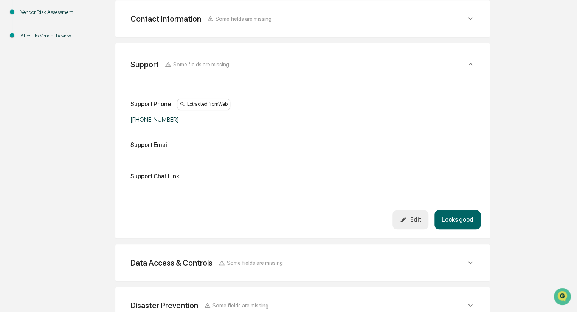
click at [416, 220] on div "Edit" at bounding box center [410, 219] width 21 height 7
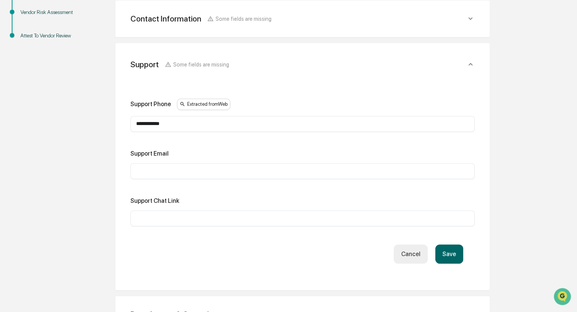
click at [172, 172] on input "text" at bounding box center [302, 172] width 333 height 8
paste input "**********"
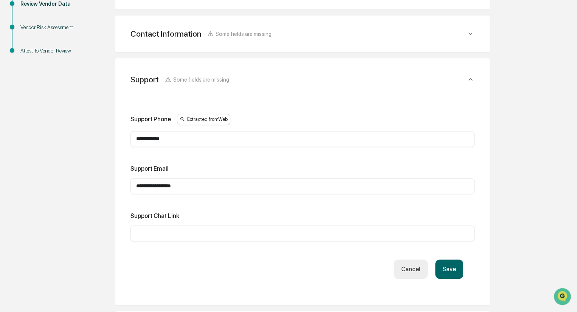
scroll to position [147, 0]
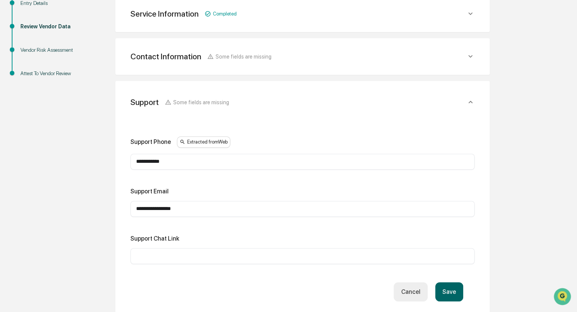
type input "**********"
drag, startPoint x: 186, startPoint y: 162, endPoint x: 66, endPoint y: 157, distance: 120.7
click at [66, 157] on div "Overview Vendor Details Entry Details Review Vendor Data Vendor Risk Assessment…" at bounding box center [289, 223] width 570 height 545
type input "**********"
click at [453, 292] on button "Save" at bounding box center [449, 292] width 28 height 19
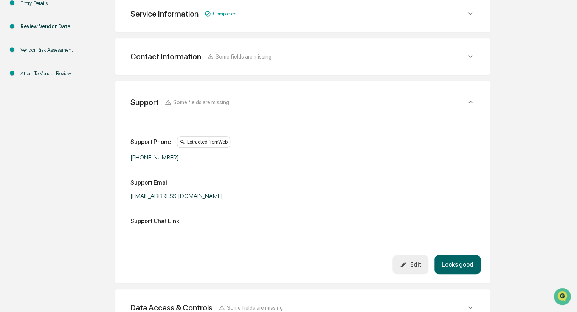
click at [457, 263] on button "Looks good" at bounding box center [458, 264] width 46 height 19
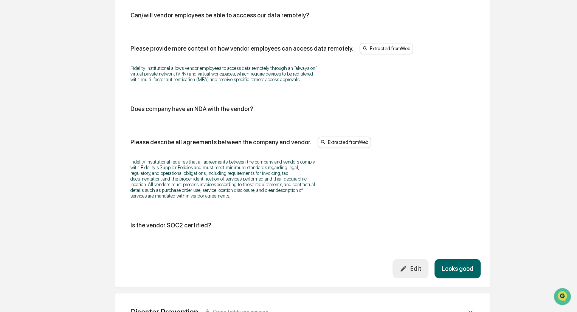
scroll to position [946, 0]
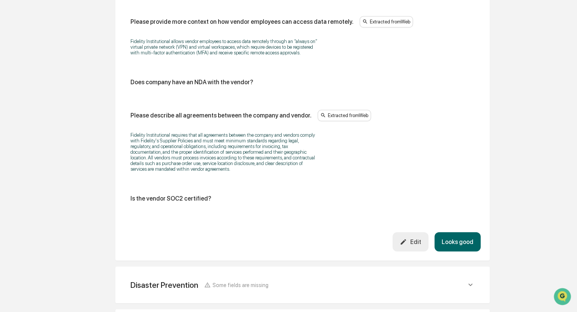
click at [458, 233] on button "Looks good" at bounding box center [458, 242] width 46 height 19
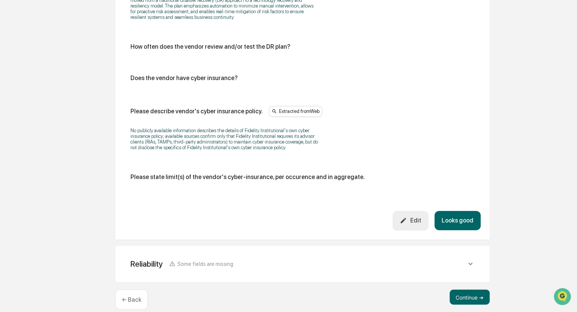
scroll to position [452, 0]
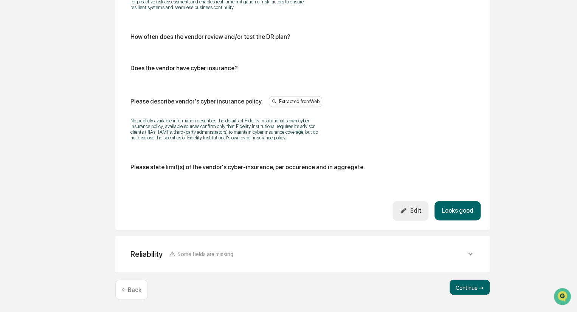
click at [456, 213] on button "Looks good" at bounding box center [458, 210] width 46 height 19
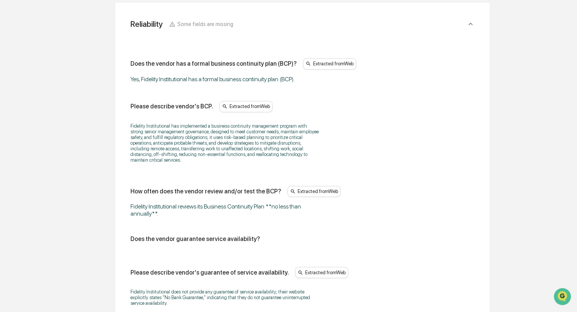
scroll to position [528, 0]
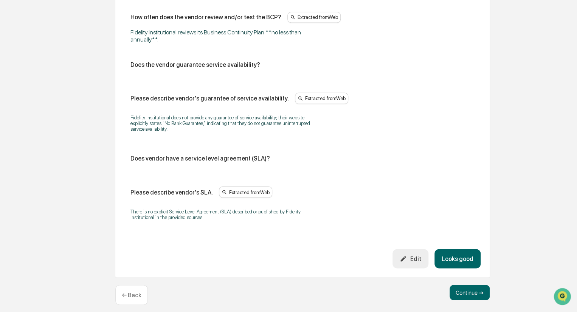
click at [461, 252] on button "Looks good" at bounding box center [458, 258] width 46 height 19
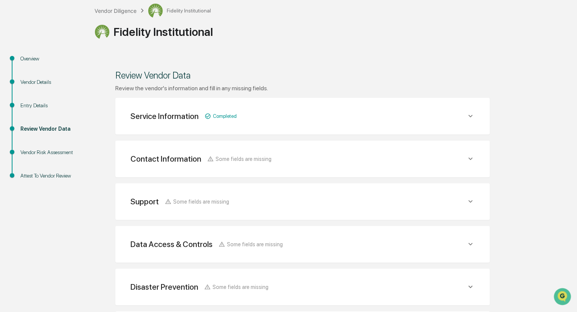
scroll to position [113, 0]
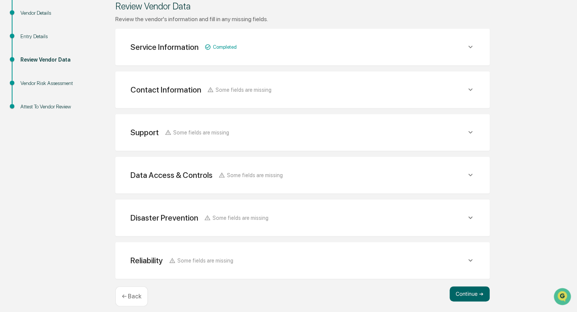
click at [309, 52] on div "Contact Information Some fields are missing" at bounding box center [299, 46] width 336 height 9
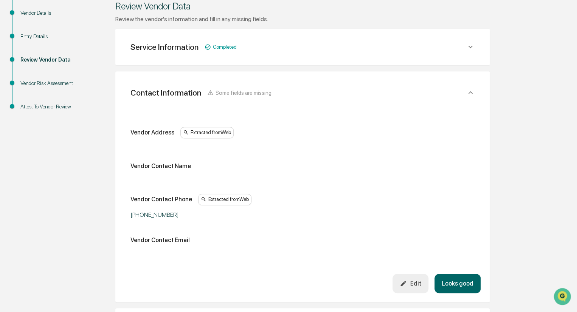
click at [461, 283] on button "Looks good" at bounding box center [458, 283] width 46 height 19
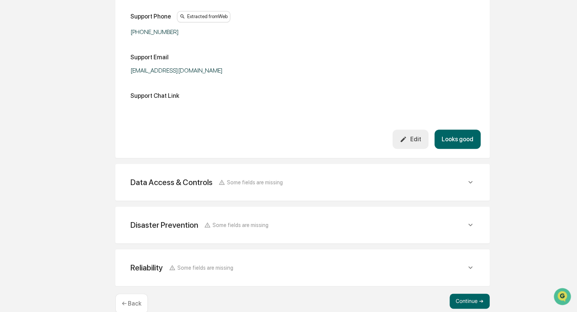
scroll to position [286, 0]
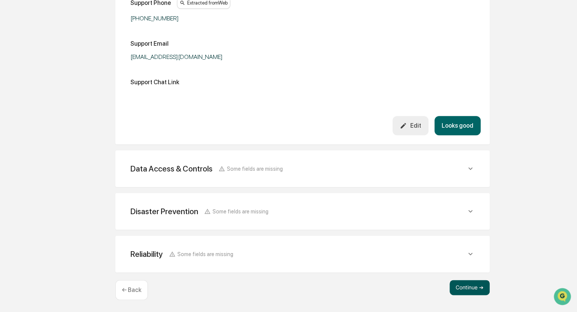
click at [468, 286] on button "Continue ➔" at bounding box center [470, 287] width 40 height 15
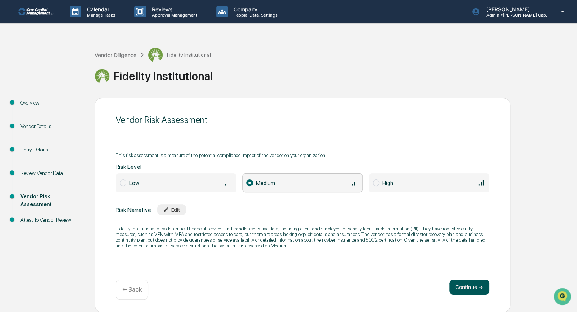
click at [469, 287] on button "Continue ➔" at bounding box center [469, 287] width 40 height 15
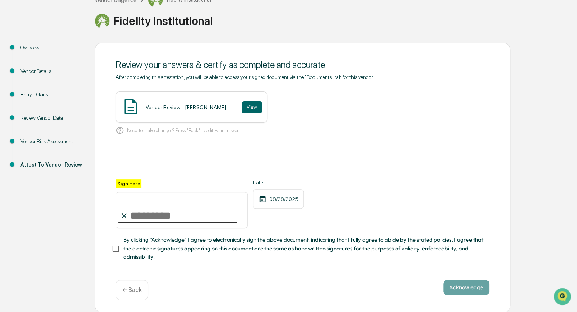
scroll to position [58, 0]
drag, startPoint x: 140, startPoint y: 214, endPoint x: 144, endPoint y: 221, distance: 8.2
click at [140, 214] on input "Sign here" at bounding box center [182, 209] width 132 height 36
type input "********"
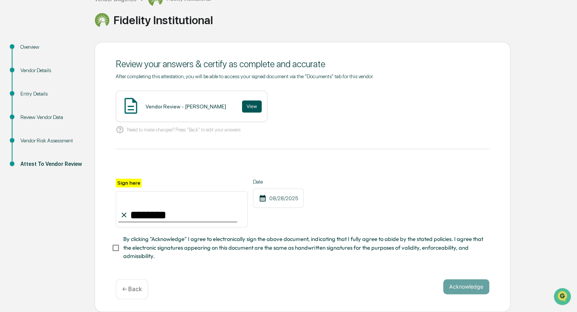
click at [242, 101] on button "View" at bounding box center [252, 107] width 20 height 12
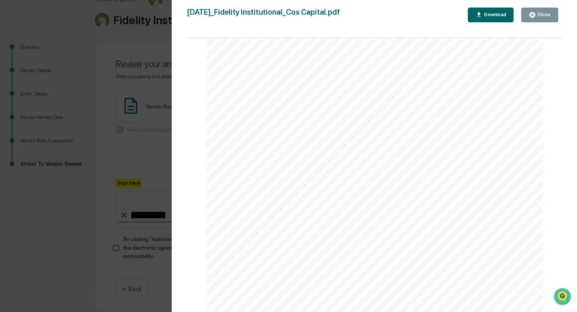
scroll to position [0, 0]
click at [540, 13] on div "Close" at bounding box center [543, 14] width 15 height 5
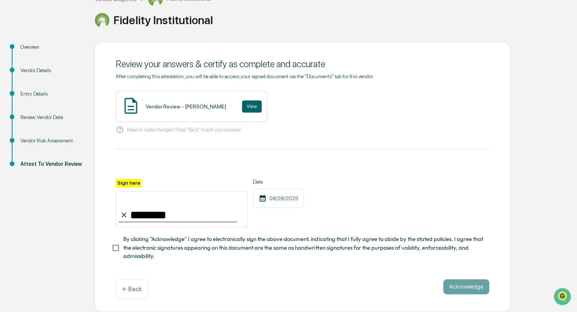
click at [45, 113] on div "Review Vendor Data" at bounding box center [51, 117] width 62 height 8
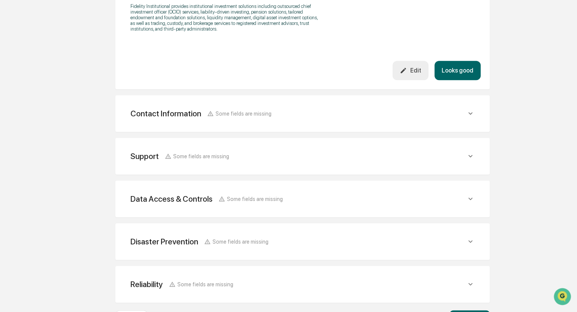
scroll to position [298, 0]
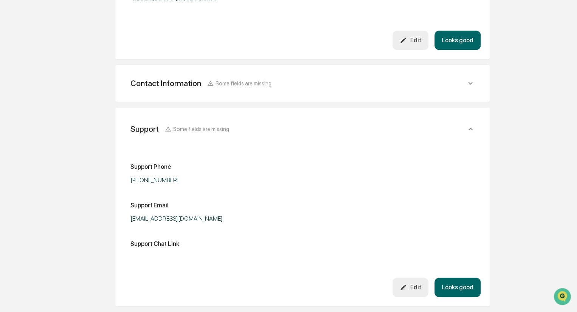
click at [456, 50] on button "Looks good" at bounding box center [458, 40] width 46 height 19
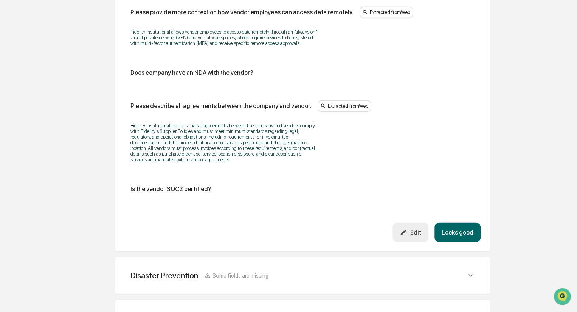
scroll to position [1005, 0]
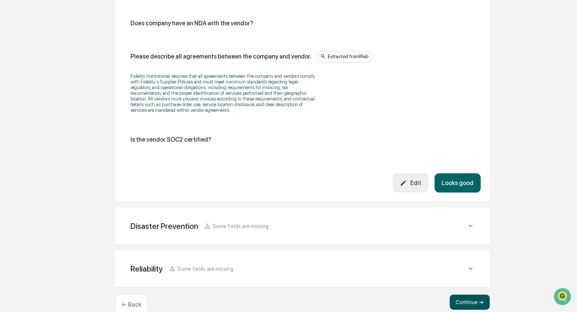
click at [472, 295] on button "Continue ➔" at bounding box center [470, 302] width 40 height 15
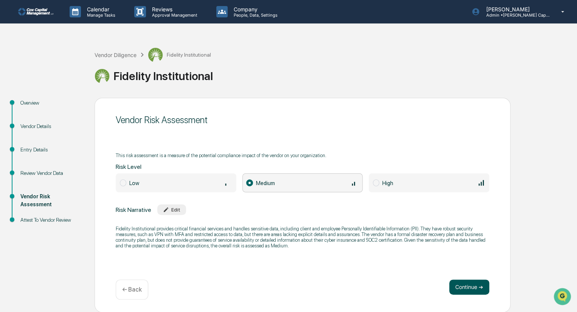
click at [473, 289] on button "Continue ➔" at bounding box center [469, 287] width 40 height 15
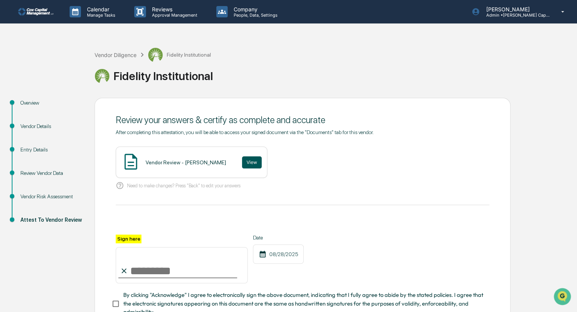
click at [242, 160] on button "View" at bounding box center [252, 163] width 20 height 12
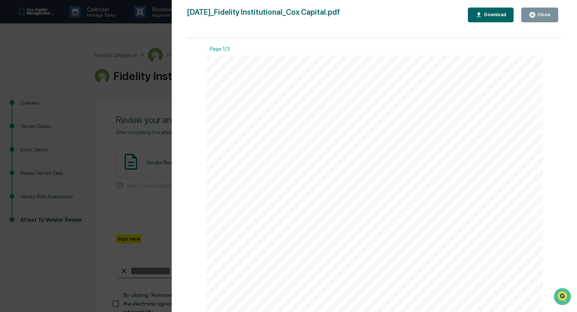
drag, startPoint x: 538, startPoint y: 10, endPoint x: 528, endPoint y: 31, distance: 23.2
click at [538, 11] on button "Close" at bounding box center [539, 15] width 37 height 15
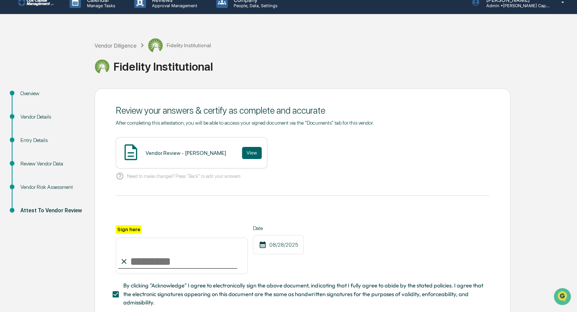
scroll to position [58, 0]
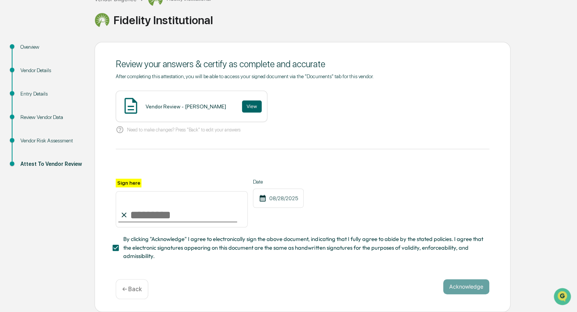
click at [403, 292] on div "Acknowledge ← Back" at bounding box center [303, 290] width 374 height 20
click at [159, 218] on input "Sign here" at bounding box center [182, 209] width 132 height 36
type input "********"
click at [474, 284] on button "Acknowledge" at bounding box center [466, 287] width 46 height 15
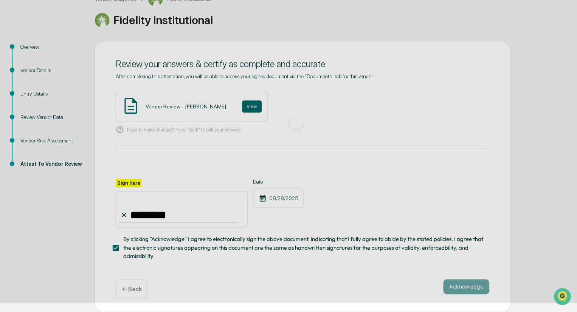
scroll to position [0, 0]
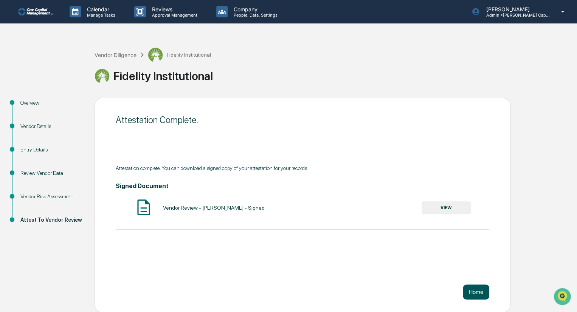
click at [477, 291] on button "Home" at bounding box center [476, 292] width 26 height 15
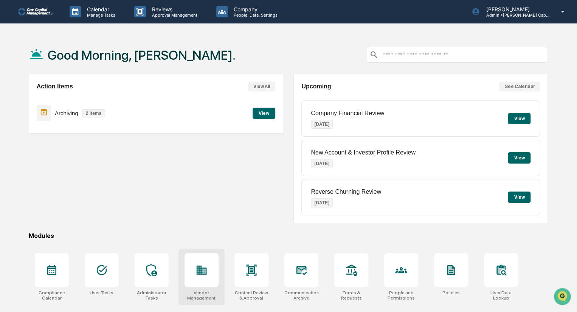
click at [199, 272] on icon at bounding box center [201, 270] width 10 height 9
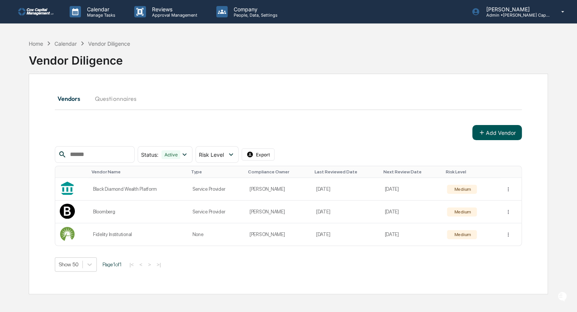
click at [497, 129] on button "Add Vendor" at bounding box center [497, 132] width 50 height 15
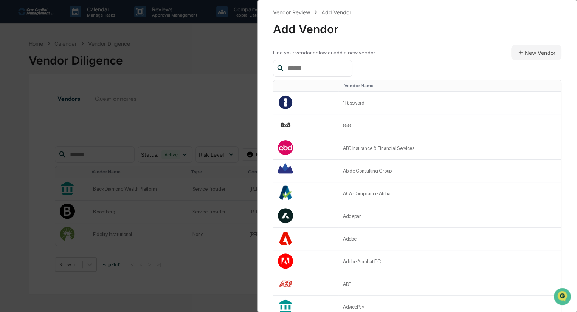
click at [313, 67] on input "text" at bounding box center [317, 69] width 64 height 10
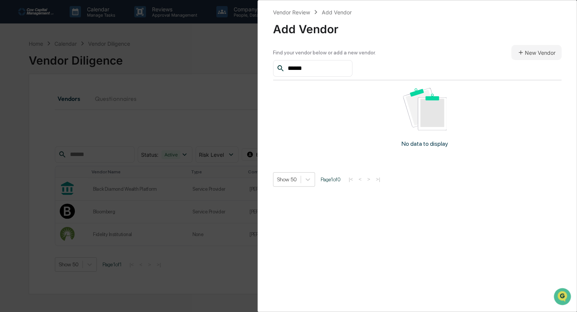
type input "*******"
drag, startPoint x: 303, startPoint y: 67, endPoint x: 245, endPoint y: 67, distance: 57.9
click at [256, 67] on div "Vendor Review Add Vendor Add Vendor Find your vendor below or add a new vendor.…" at bounding box center [288, 156] width 577 height 312
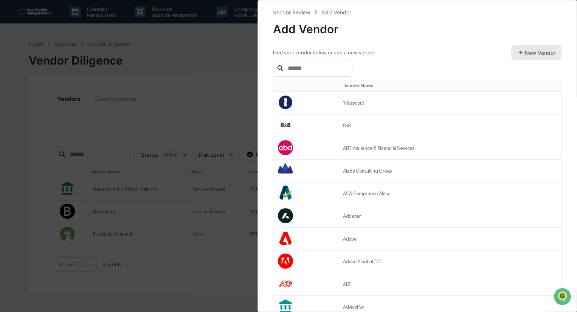
click at [537, 53] on button "New Vendor" at bounding box center [536, 52] width 50 height 15
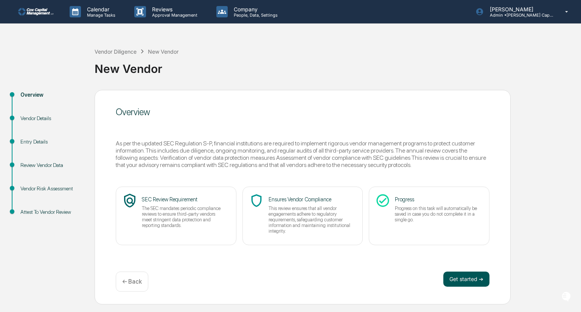
click at [471, 278] on button "Get started ➔" at bounding box center [466, 279] width 46 height 15
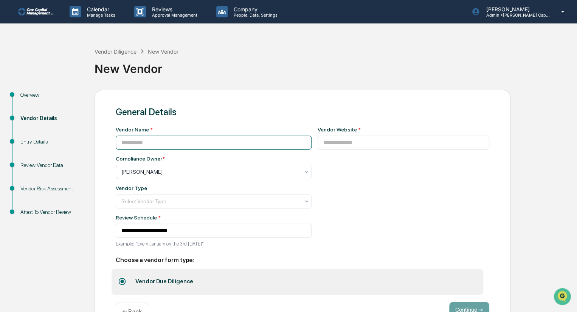
click at [148, 141] on input at bounding box center [214, 143] width 196 height 14
type input "**********"
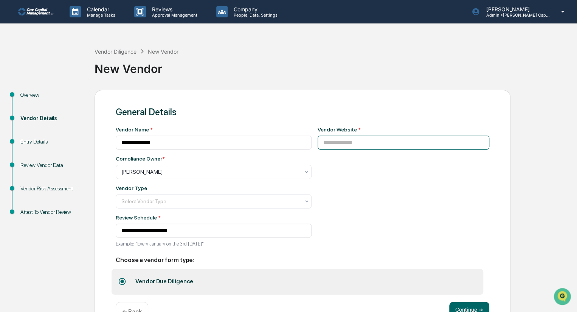
click at [348, 142] on input at bounding box center [404, 143] width 172 height 14
paste input "**********"
type input "**********"
click at [136, 176] on div at bounding box center [210, 172] width 179 height 8
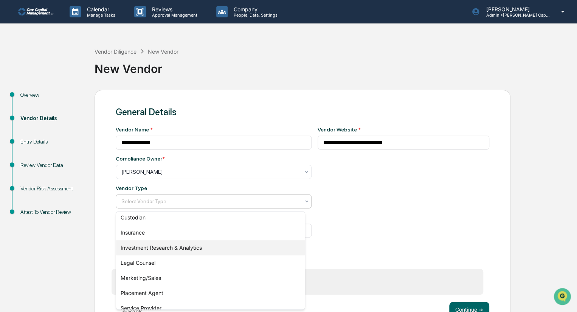
scroll to position [101, 0]
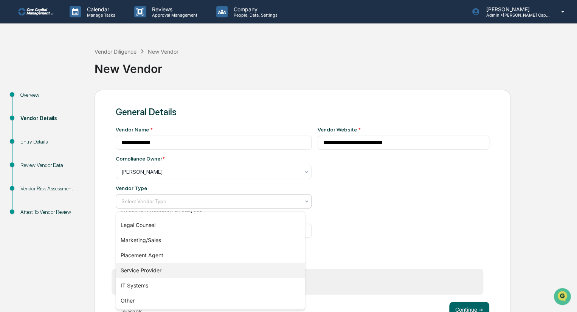
click at [174, 271] on div "Service Provider" at bounding box center [210, 270] width 189 height 15
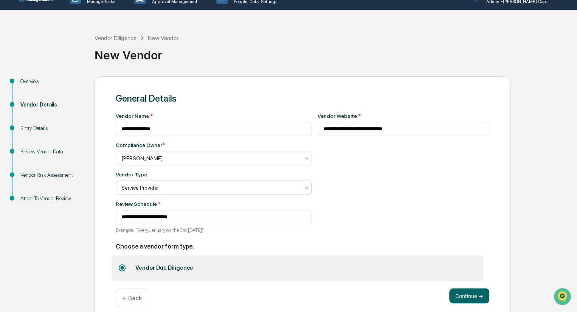
scroll to position [25, 0]
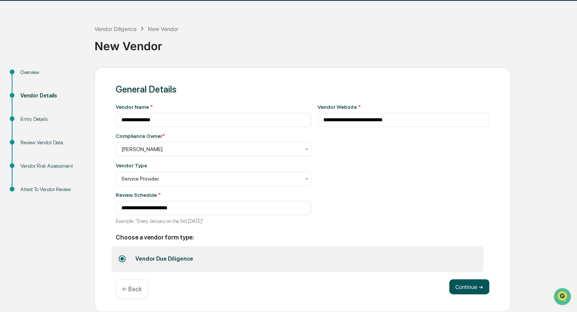
click at [468, 288] on button "Continue ➔" at bounding box center [469, 287] width 40 height 15
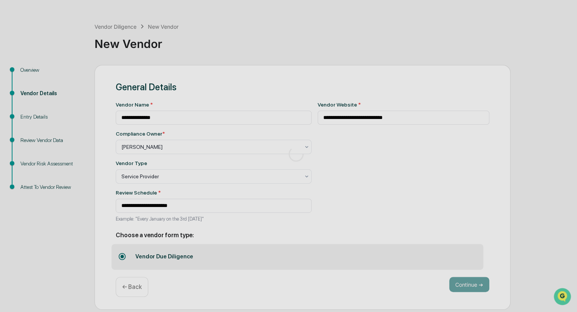
scroll to position [0, 0]
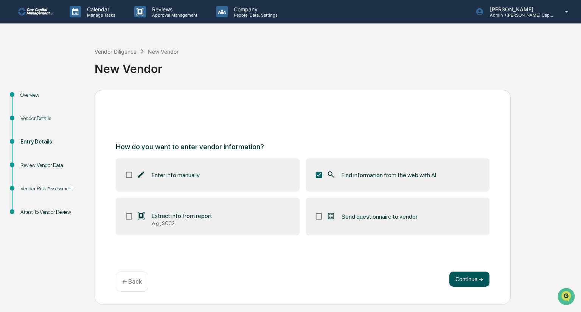
click at [472, 282] on button "Continue ➔" at bounding box center [469, 279] width 40 height 15
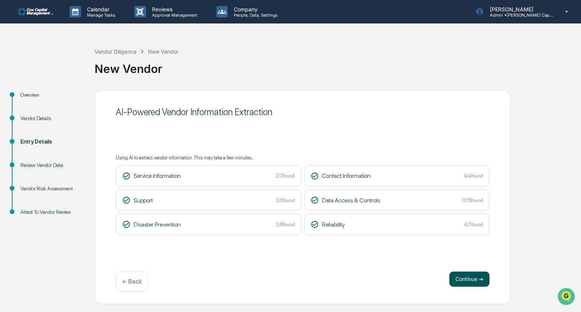
click at [469, 280] on button "Continue ➔" at bounding box center [469, 279] width 40 height 15
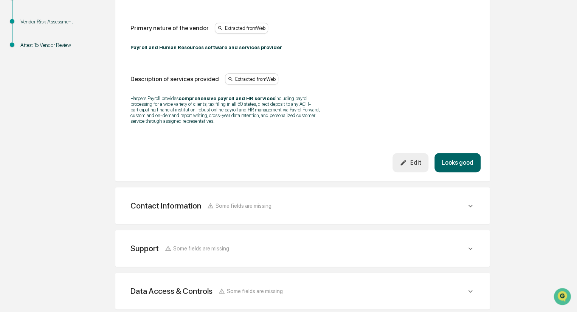
scroll to position [189, 0]
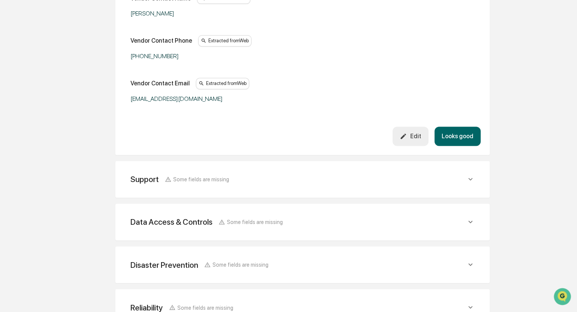
scroll to position [454, 0]
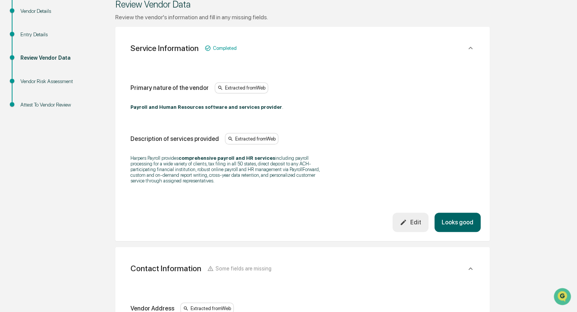
scroll to position [113, 0]
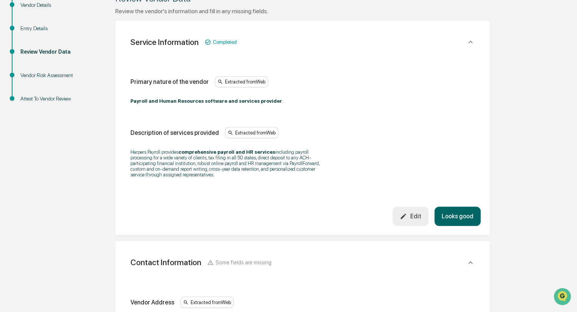
click at [461, 217] on button "Looks good" at bounding box center [458, 216] width 46 height 19
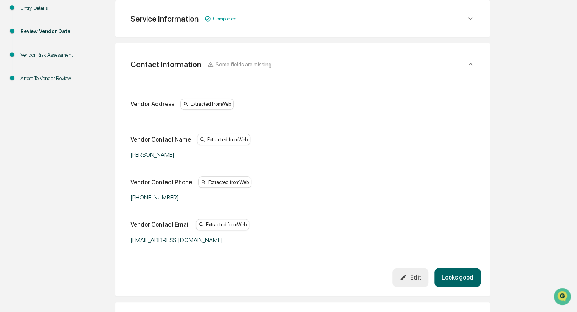
click at [458, 280] on button "Looks good" at bounding box center [458, 277] width 46 height 19
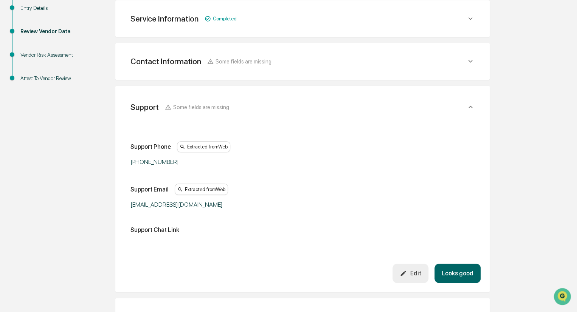
scroll to position [177, 0]
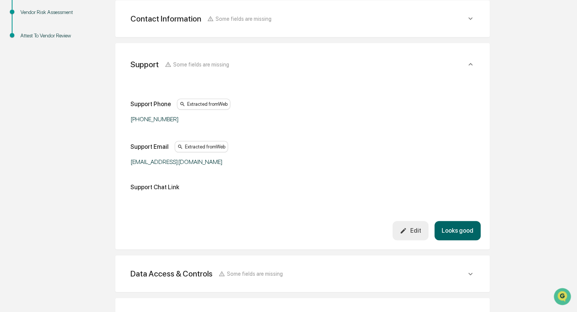
click at [461, 238] on button "Looks good" at bounding box center [458, 230] width 46 height 19
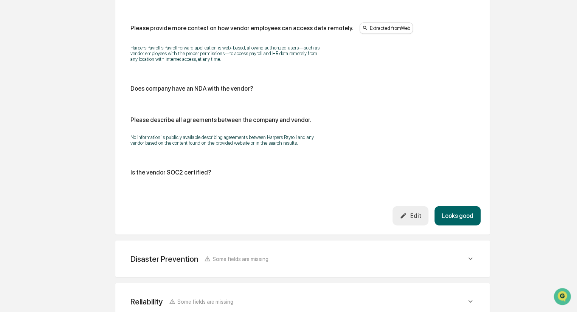
scroll to position [862, 0]
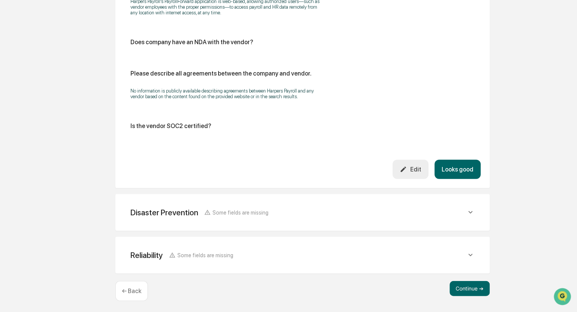
click at [461, 173] on button "Looks good" at bounding box center [458, 169] width 46 height 19
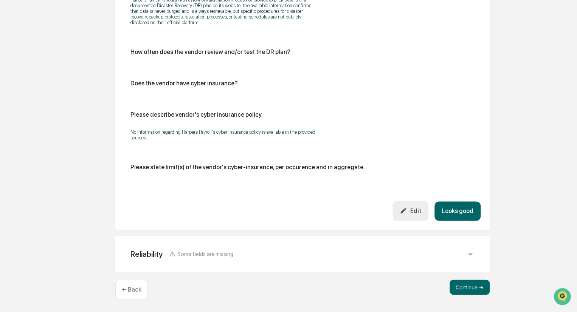
scroll to position [418, 0]
click at [465, 211] on button "Looks good" at bounding box center [458, 211] width 46 height 19
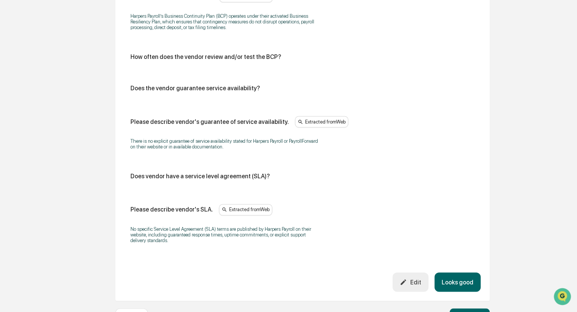
scroll to position [491, 0]
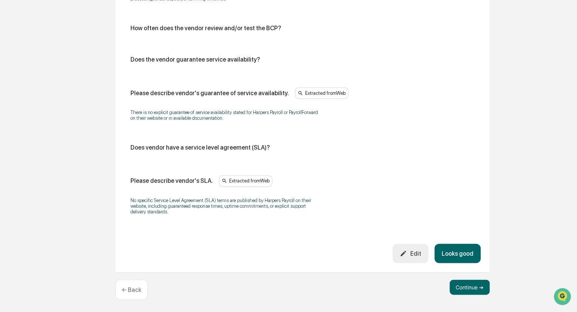
click at [458, 251] on button "Looks good" at bounding box center [458, 253] width 46 height 19
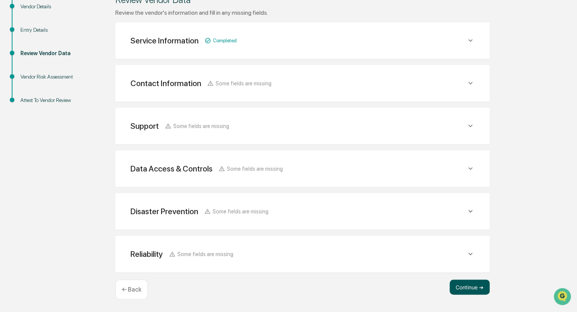
scroll to position [112, 0]
click at [469, 288] on button "Continue ➔" at bounding box center [470, 287] width 40 height 15
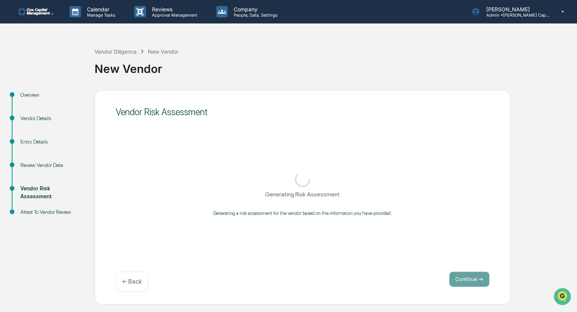
scroll to position [0, 0]
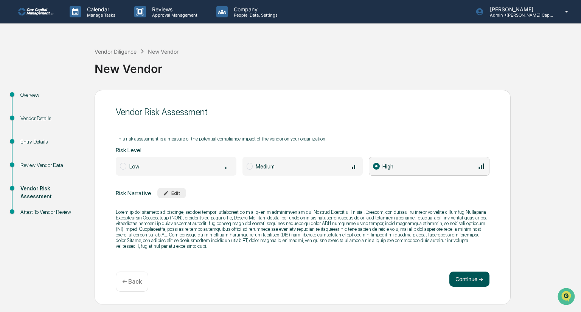
click at [466, 280] on button "Continue ➔" at bounding box center [469, 279] width 40 height 15
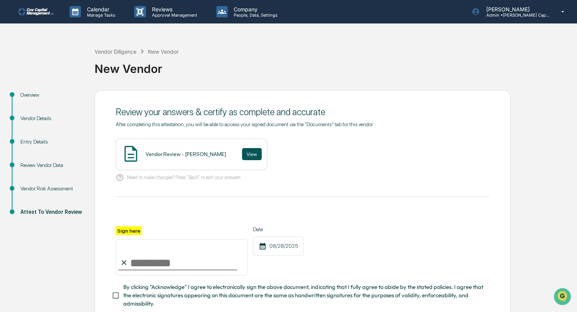
click at [242, 154] on button "View" at bounding box center [252, 154] width 20 height 12
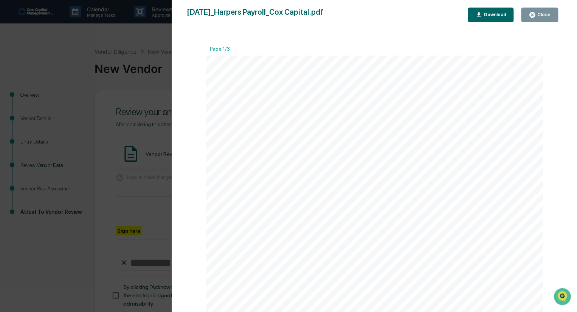
click at [535, 14] on icon "button" at bounding box center [533, 15] width 6 height 6
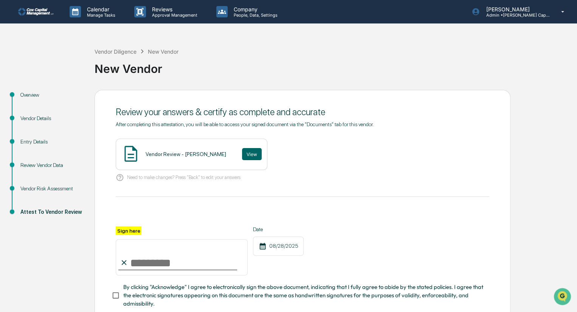
click at [151, 266] on input "Sign here" at bounding box center [182, 257] width 132 height 36
type input "********"
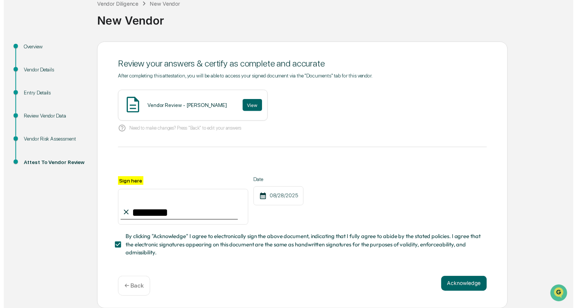
scroll to position [50, 0]
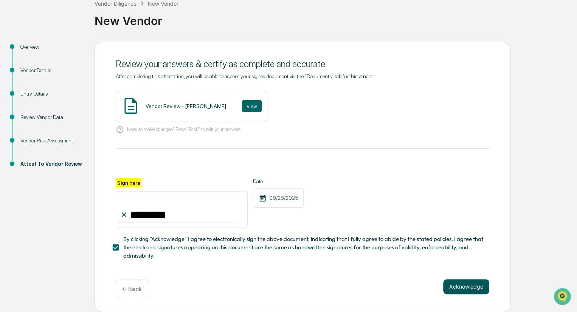
click at [465, 287] on button "Acknowledge" at bounding box center [466, 287] width 46 height 15
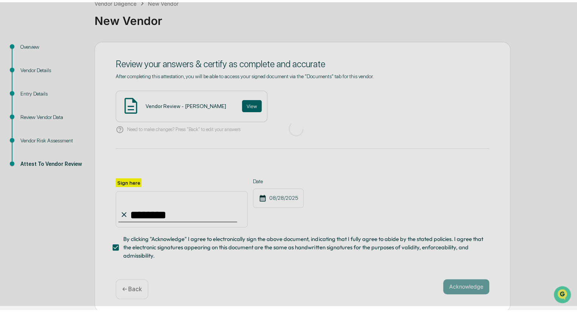
scroll to position [0, 0]
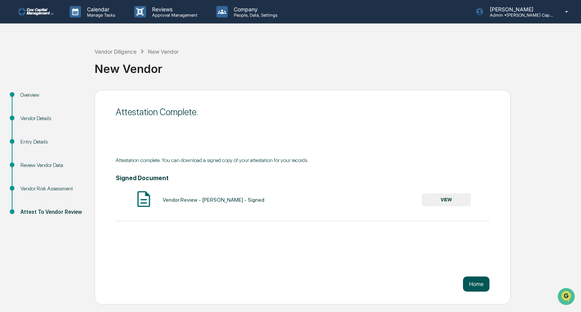
click at [475, 284] on button "Home" at bounding box center [476, 284] width 26 height 15
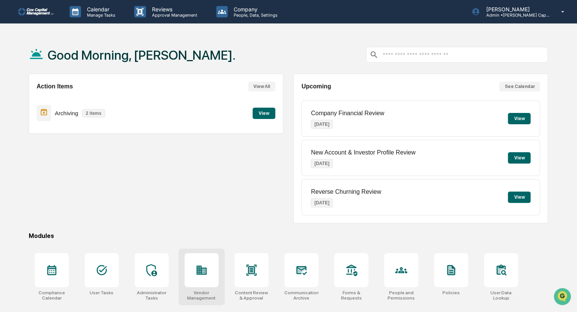
click at [206, 265] on icon at bounding box center [202, 270] width 12 height 12
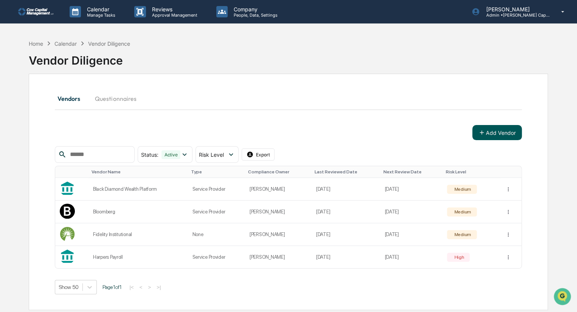
click at [497, 131] on button "Add Vendor" at bounding box center [497, 132] width 50 height 15
click at [500, 130] on button "Add Vendor" at bounding box center [497, 132] width 50 height 15
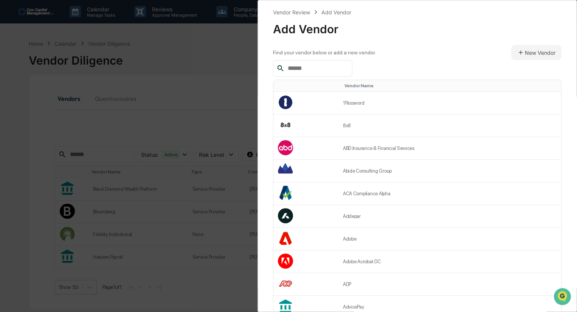
click at [309, 69] on input "text" at bounding box center [317, 69] width 64 height 10
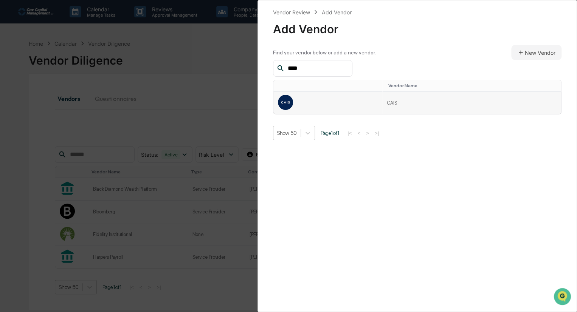
type input "****"
click at [317, 102] on td at bounding box center [327, 103] width 109 height 22
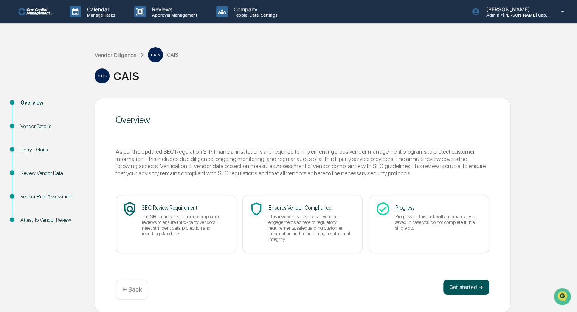
click at [472, 287] on button "Get started ➔" at bounding box center [466, 287] width 46 height 15
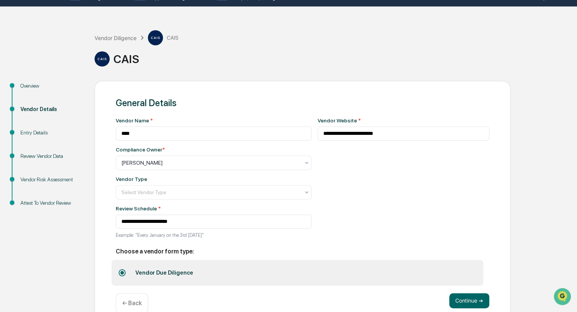
scroll to position [33, 0]
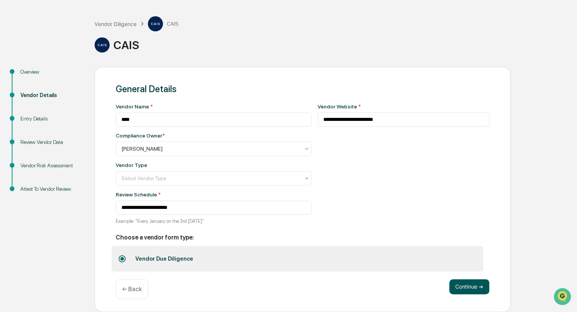
click at [473, 288] on button "Continue ➔" at bounding box center [469, 287] width 40 height 15
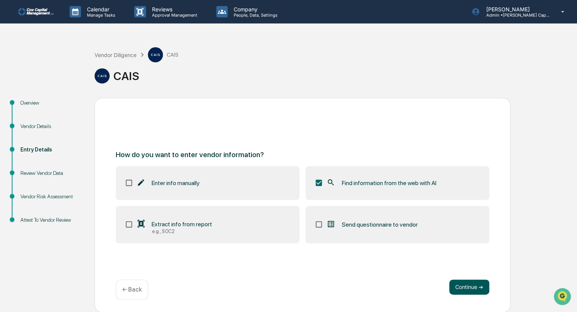
click at [472, 293] on button "Continue ➔" at bounding box center [469, 287] width 40 height 15
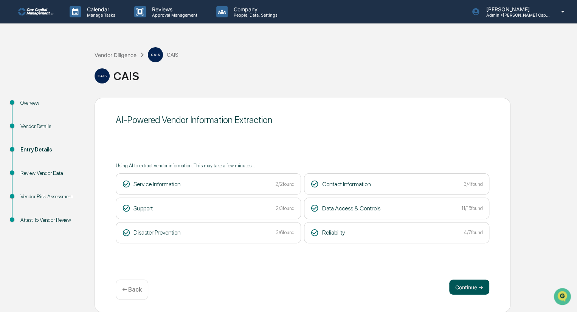
click at [471, 288] on button "Continue ➔" at bounding box center [469, 287] width 40 height 15
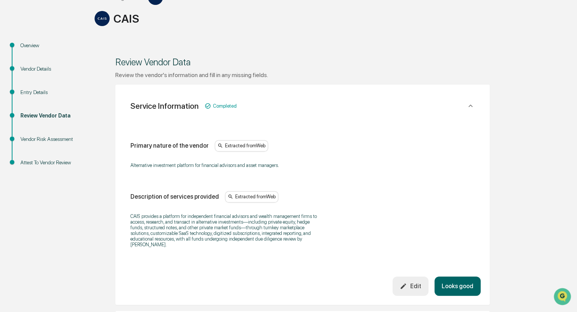
scroll to position [76, 0]
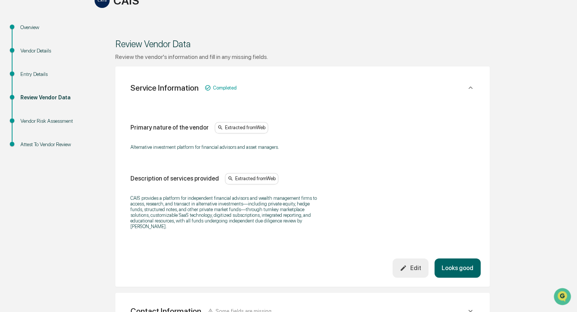
click at [460, 264] on button "Looks good" at bounding box center [458, 268] width 46 height 19
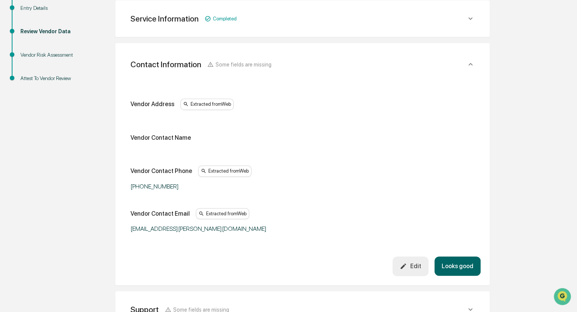
scroll to position [142, 0]
click at [457, 266] on button "Looks good" at bounding box center [458, 265] width 46 height 19
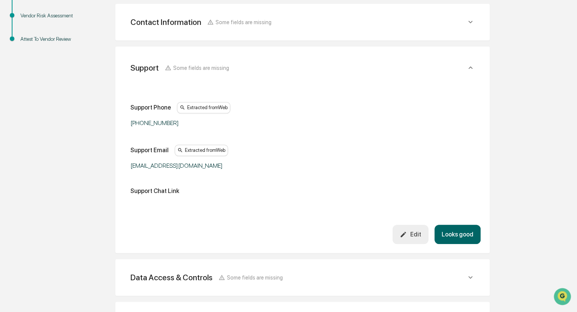
scroll to position [185, 0]
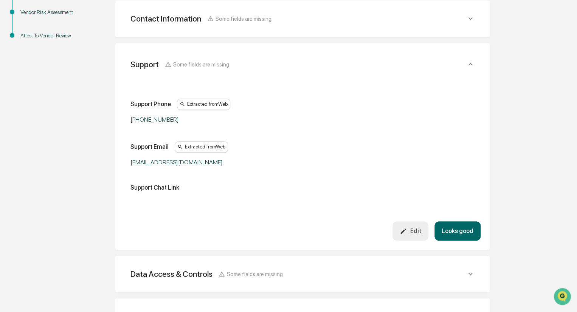
click at [464, 232] on button "Looks good" at bounding box center [458, 231] width 46 height 19
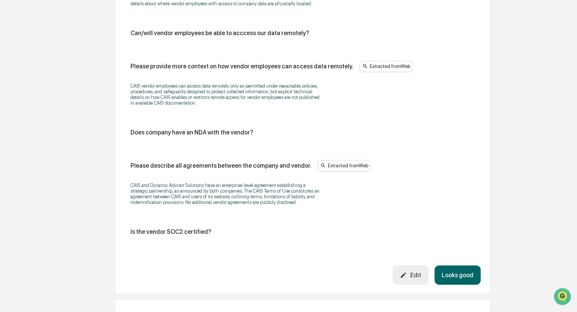
scroll to position [984, 0]
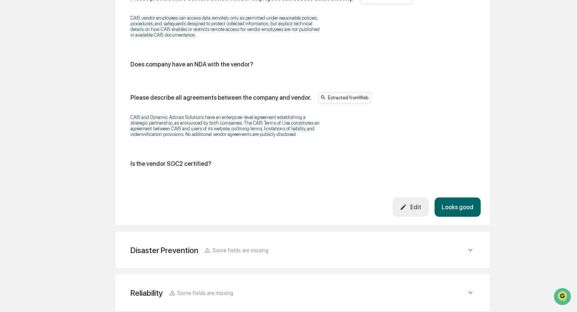
click at [458, 210] on button "Looks good" at bounding box center [458, 207] width 46 height 19
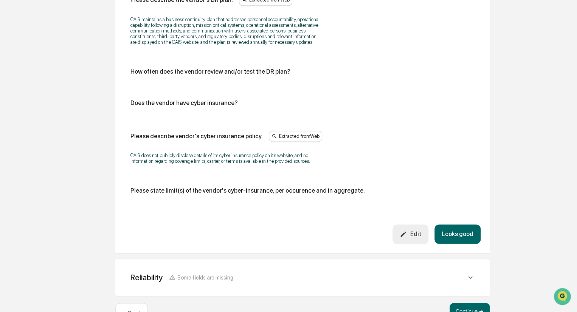
scroll to position [459, 0]
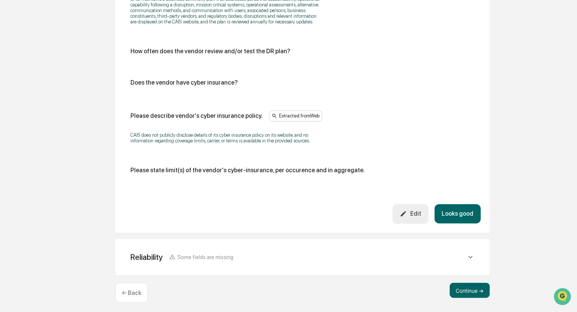
click at [457, 216] on button "Looks good" at bounding box center [458, 213] width 46 height 19
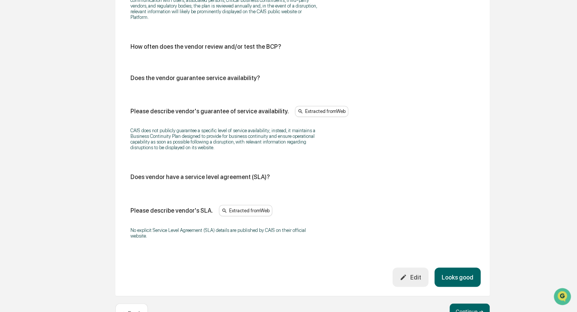
scroll to position [515, 0]
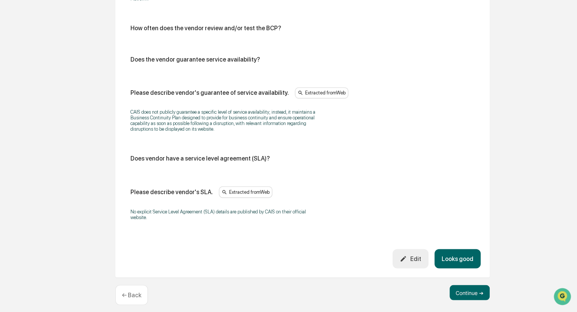
click at [462, 252] on button "Looks good" at bounding box center [458, 258] width 46 height 19
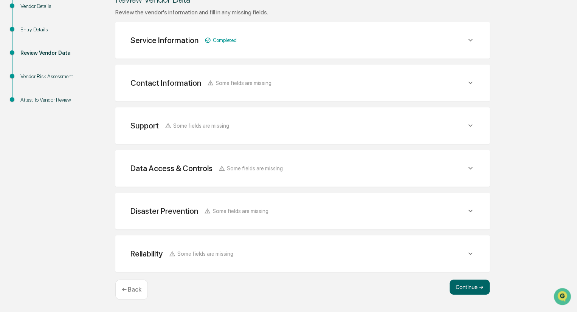
scroll to position [120, 0]
click at [462, 285] on button "Continue ➔" at bounding box center [470, 288] width 40 height 15
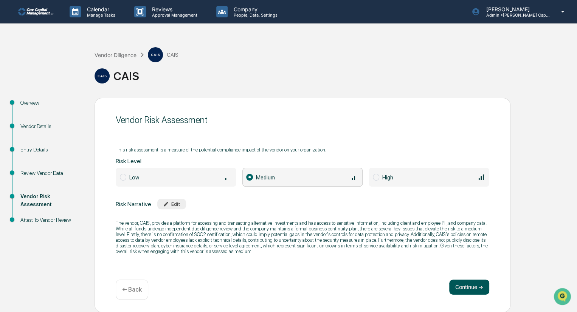
click at [469, 286] on button "Continue ➔" at bounding box center [469, 287] width 40 height 15
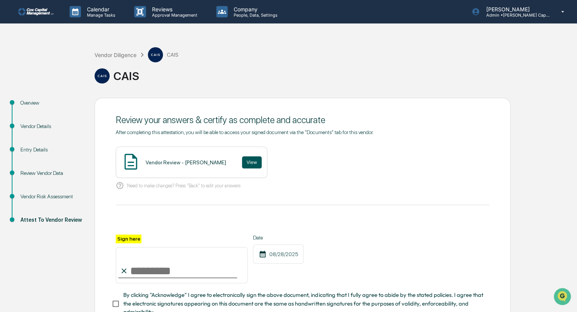
click at [242, 162] on button "View" at bounding box center [252, 163] width 20 height 12
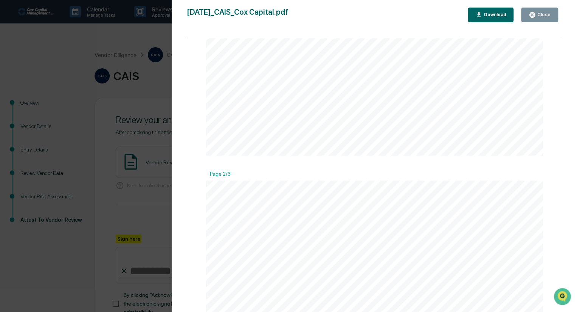
scroll to position [378, 0]
click at [539, 12] on div "Close" at bounding box center [543, 14] width 15 height 5
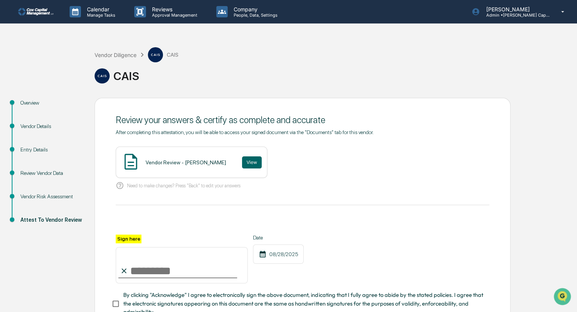
click at [144, 279] on input "Sign here" at bounding box center [182, 265] width 132 height 36
type input "********"
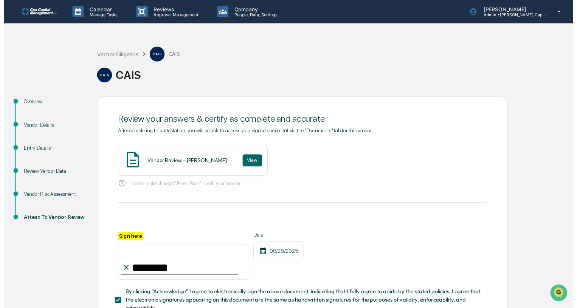
scroll to position [58, 0]
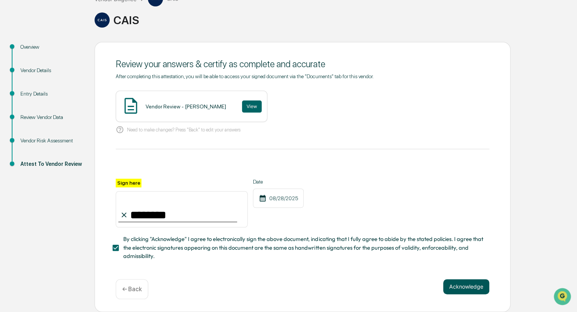
click at [466, 284] on button "Acknowledge" at bounding box center [466, 287] width 46 height 15
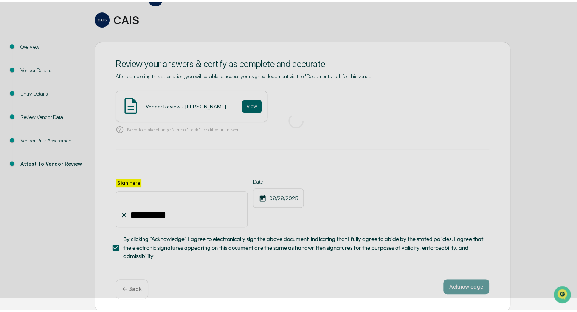
scroll to position [0, 0]
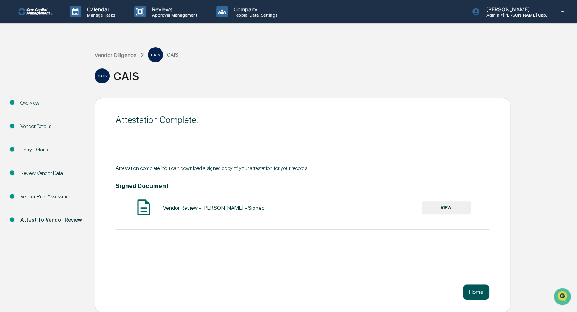
click at [481, 290] on button "Home" at bounding box center [476, 292] width 26 height 15
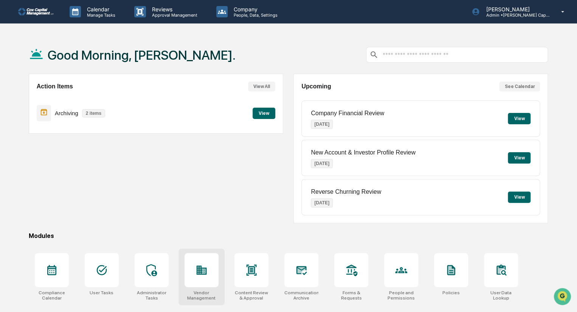
click at [207, 267] on icon at bounding box center [202, 270] width 12 height 12
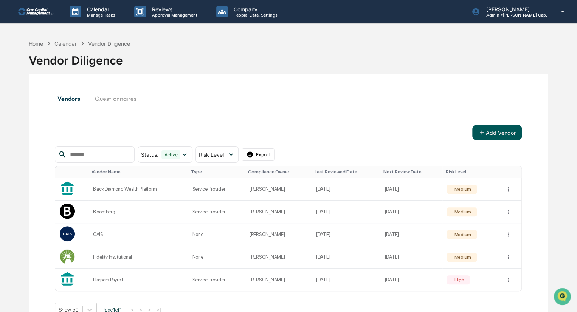
click at [496, 134] on button "Add Vendor" at bounding box center [497, 132] width 50 height 15
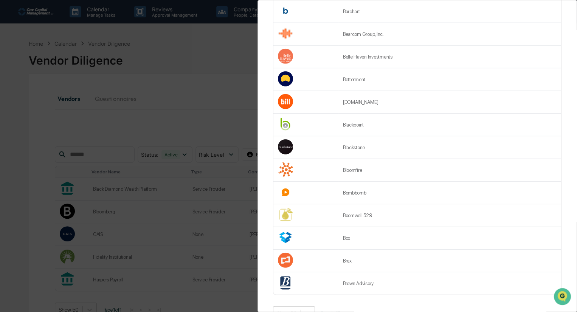
scroll to position [946, 0]
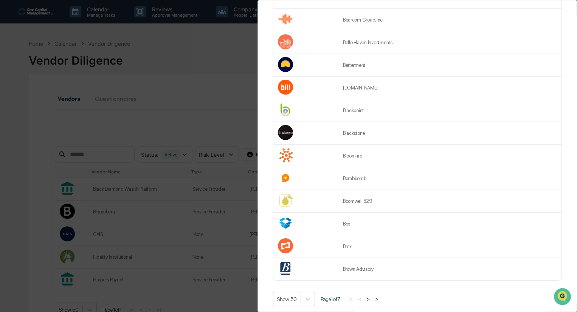
click at [370, 300] on button ">" at bounding box center [369, 300] width 8 height 6
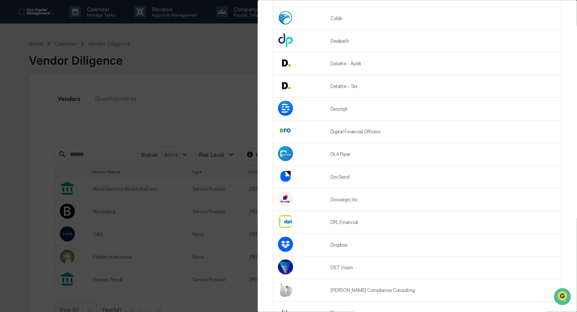
scroll to position [757, 0]
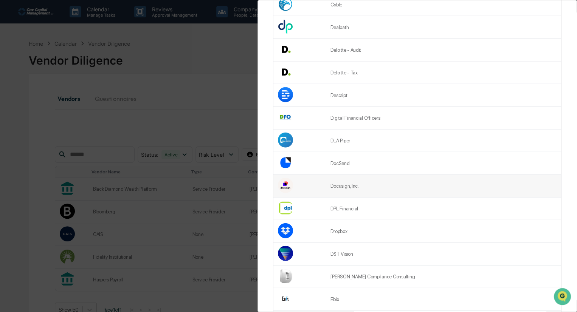
click at [403, 190] on td "Docusign, Inc." at bounding box center [443, 186] width 235 height 23
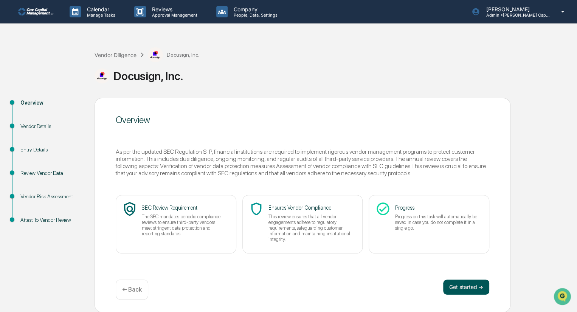
click at [466, 286] on button "Get started ➔" at bounding box center [466, 287] width 46 height 15
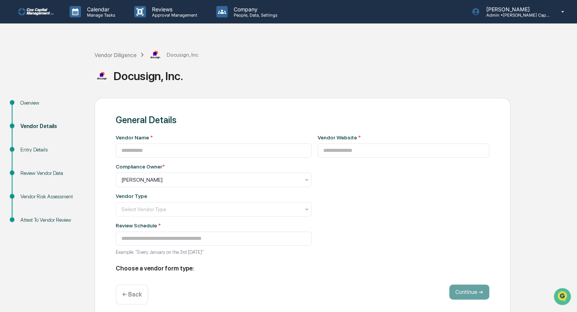
type input "**********"
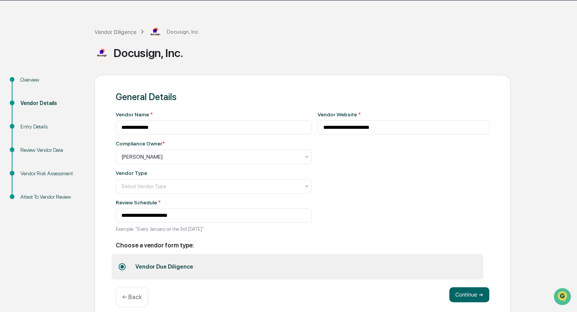
scroll to position [33, 0]
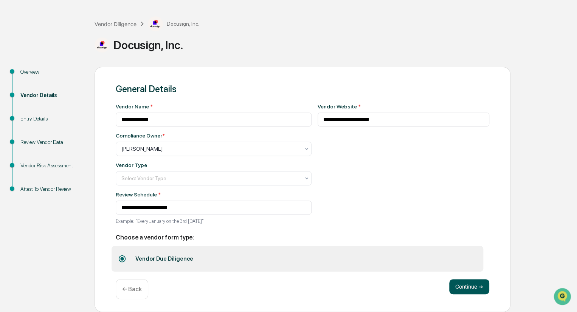
click at [468, 289] on button "Continue ➔" at bounding box center [469, 287] width 40 height 15
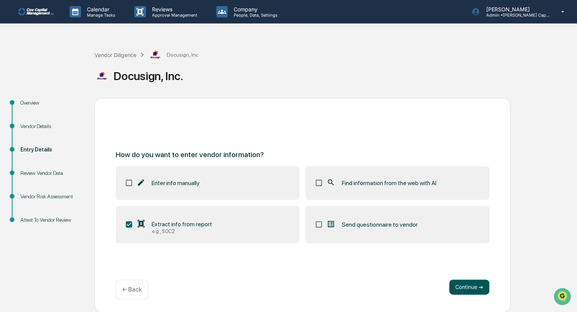
click at [463, 284] on button "Continue ➔" at bounding box center [469, 287] width 40 height 15
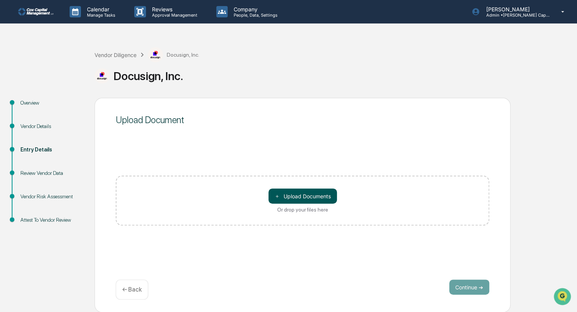
click at [300, 190] on button "＋ Upload Documents" at bounding box center [303, 196] width 68 height 15
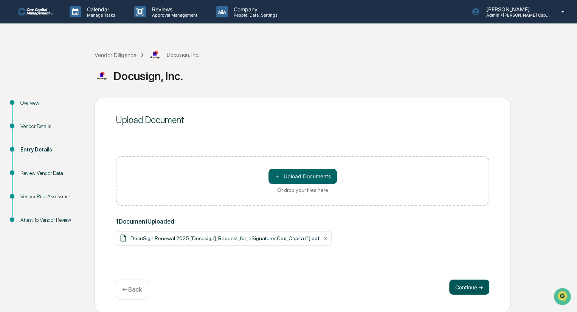
click at [471, 288] on button "Continue ➔" at bounding box center [469, 287] width 40 height 15
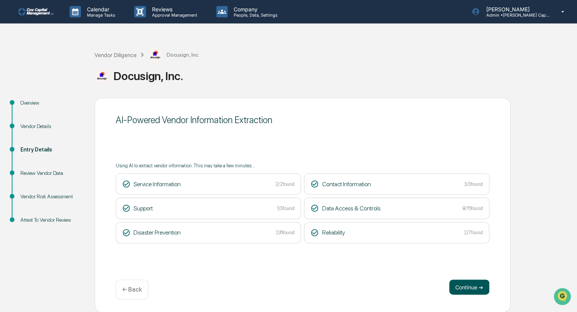
click at [477, 288] on button "Continue ➔" at bounding box center [469, 287] width 40 height 15
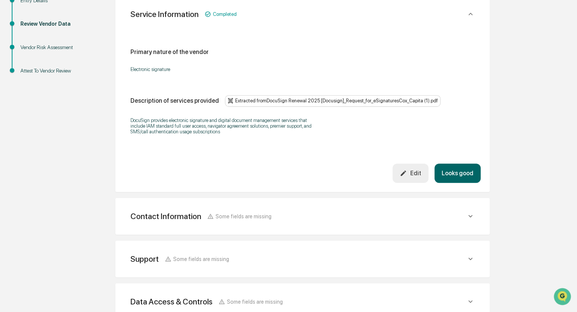
scroll to position [151, 0]
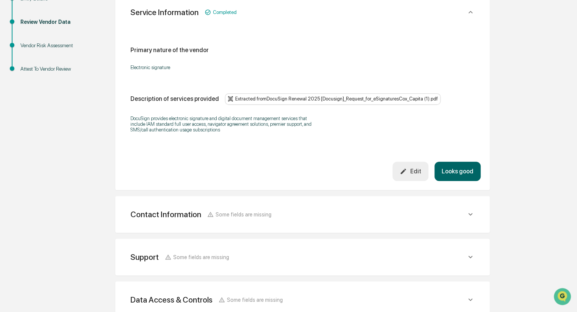
click at [466, 173] on button "Looks good" at bounding box center [458, 171] width 46 height 19
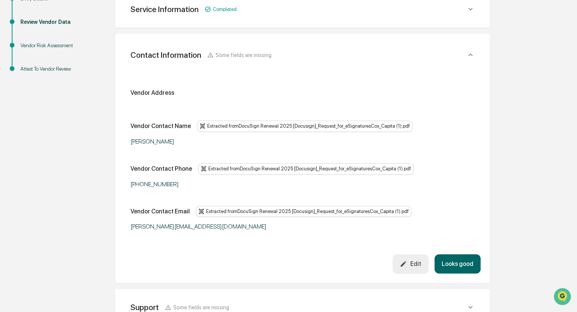
scroll to position [142, 0]
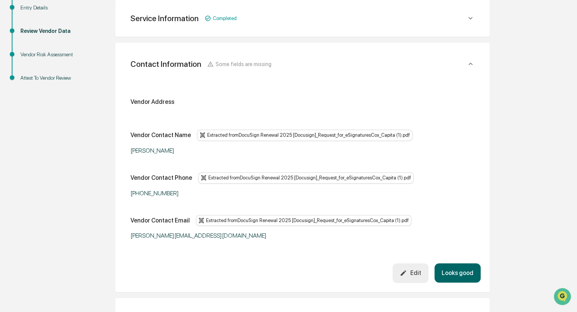
click at [461, 275] on button "Looks good" at bounding box center [458, 273] width 46 height 19
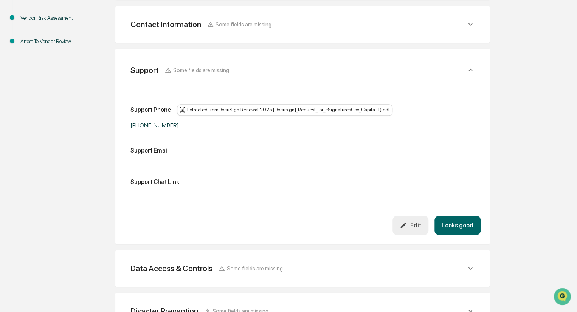
scroll to position [185, 0]
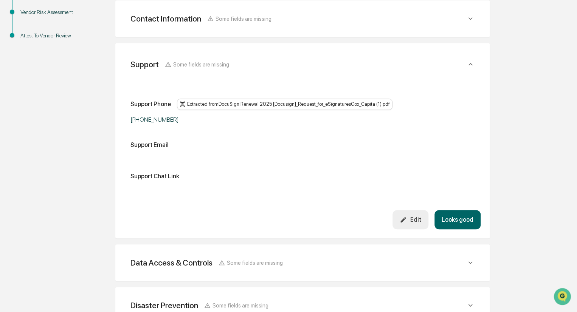
click at [464, 221] on button "Looks good" at bounding box center [458, 219] width 46 height 19
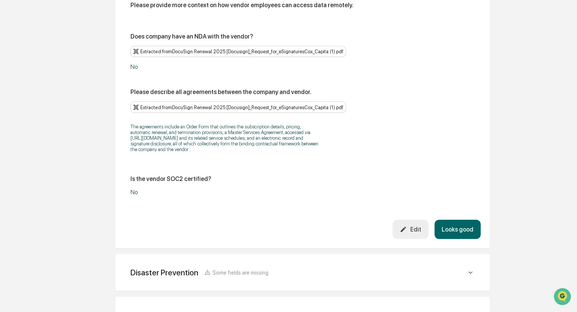
scroll to position [795, 0]
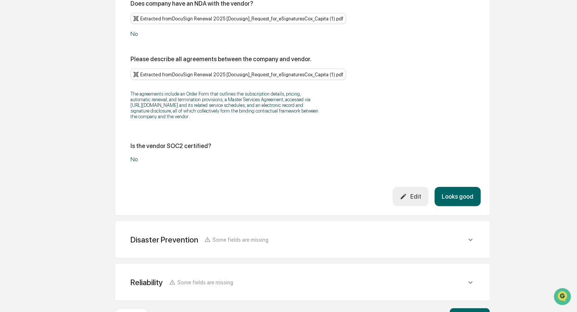
click at [460, 187] on button "Looks good" at bounding box center [458, 196] width 46 height 19
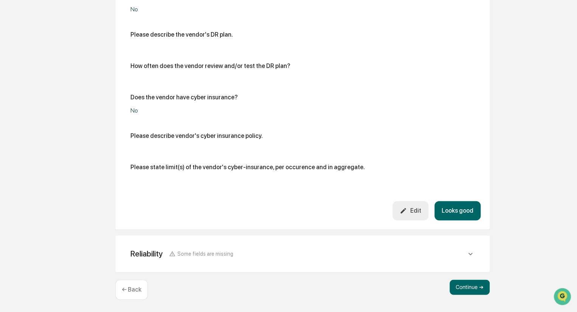
click at [461, 207] on button "Looks good" at bounding box center [458, 210] width 46 height 19
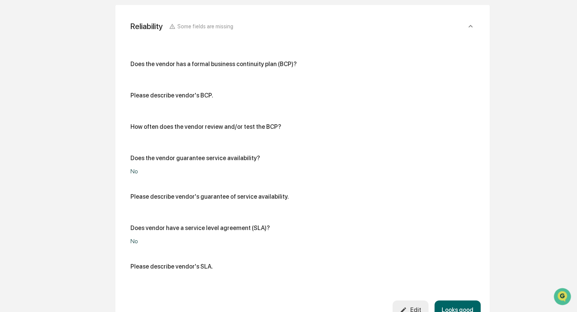
scroll to position [408, 0]
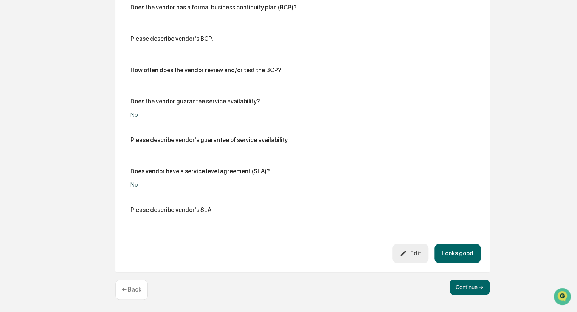
click at [460, 249] on button "Looks good" at bounding box center [458, 253] width 46 height 19
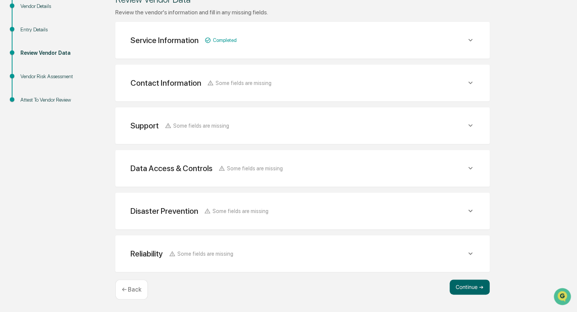
scroll to position [120, 0]
click at [469, 289] on button "Continue ➔" at bounding box center [470, 288] width 40 height 15
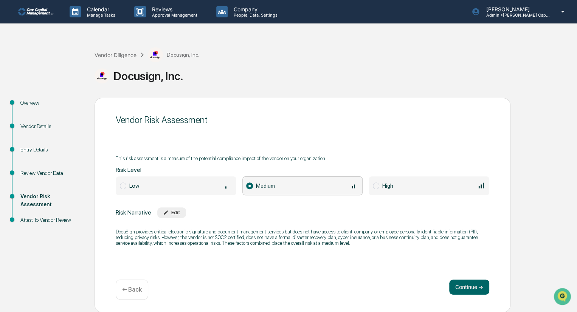
drag, startPoint x: 470, startPoint y: 286, endPoint x: 144, endPoint y: 312, distance: 326.4
click at [144, 308] on html "Calendar Manage Tasks Reviews Approval Management Company People, Data, Setting…" at bounding box center [288, 156] width 577 height 312
click at [472, 286] on button "Continue ➔" at bounding box center [469, 287] width 40 height 15
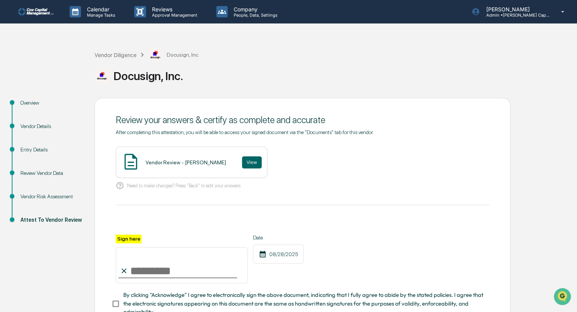
click at [133, 271] on input "Sign here" at bounding box center [182, 265] width 132 height 36
type input "********"
click at [242, 158] on button "View" at bounding box center [252, 163] width 20 height 12
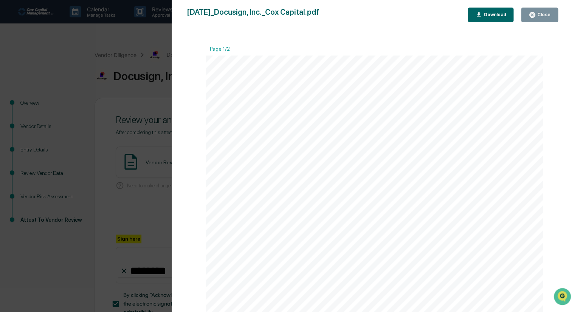
click at [547, 12] on div "Close" at bounding box center [543, 14] width 15 height 5
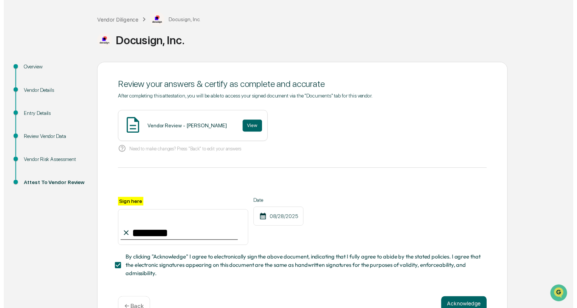
scroll to position [58, 0]
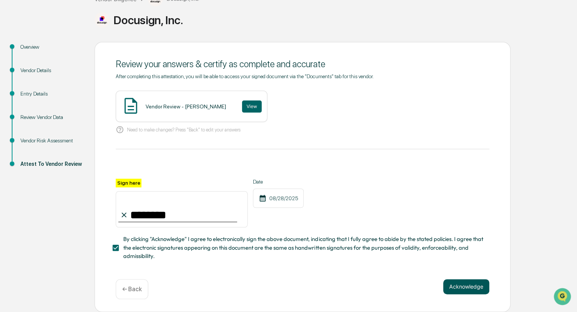
click at [469, 288] on button "Acknowledge" at bounding box center [466, 287] width 46 height 15
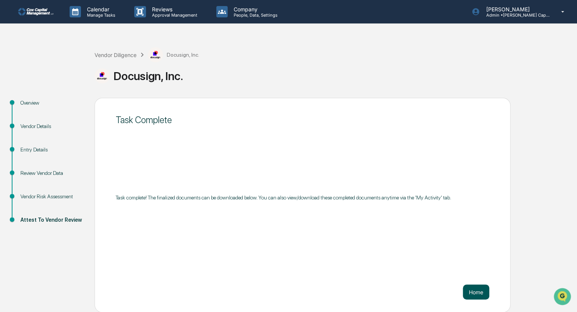
click at [477, 293] on button "Home" at bounding box center [476, 292] width 26 height 15
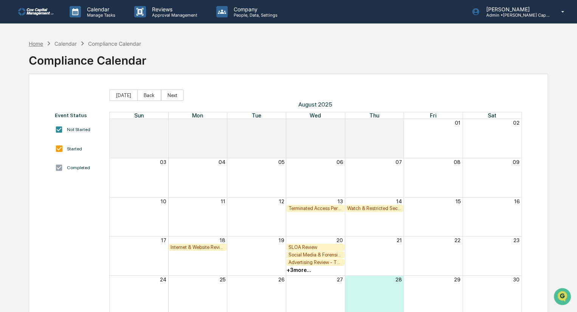
click at [38, 43] on div "Home" at bounding box center [36, 43] width 14 height 6
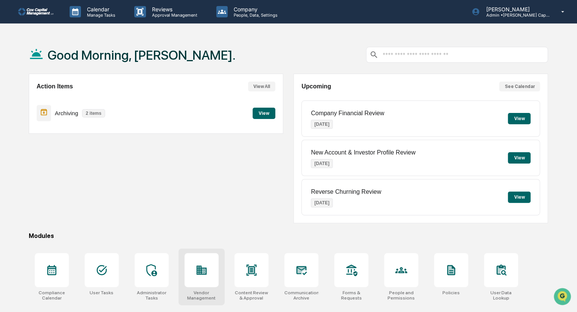
click at [204, 279] on div at bounding box center [202, 270] width 34 height 34
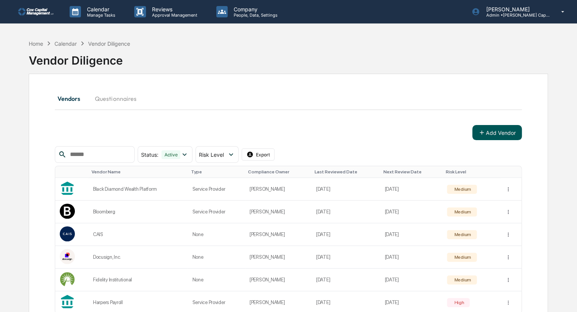
click at [497, 134] on button "Add Vendor" at bounding box center [497, 132] width 50 height 15
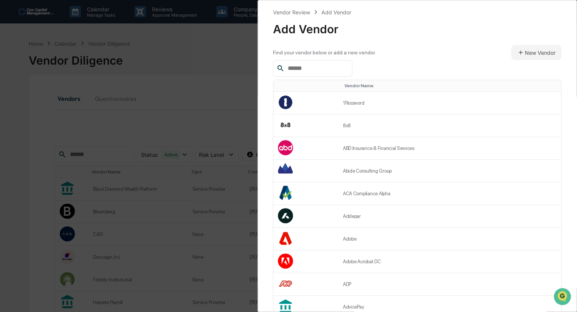
click at [311, 67] on input "text" at bounding box center [317, 69] width 64 height 10
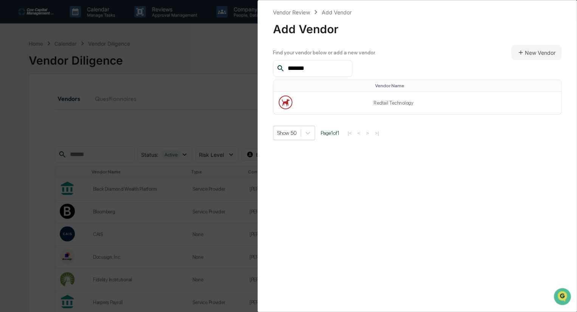
type input "*******"
click at [307, 91] on th at bounding box center [321, 86] width 96 height 12
click at [308, 113] on td at bounding box center [321, 103] width 96 height 22
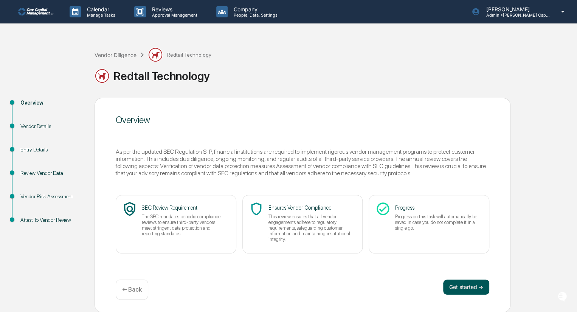
click at [467, 289] on button "Get started ➔" at bounding box center [466, 287] width 46 height 15
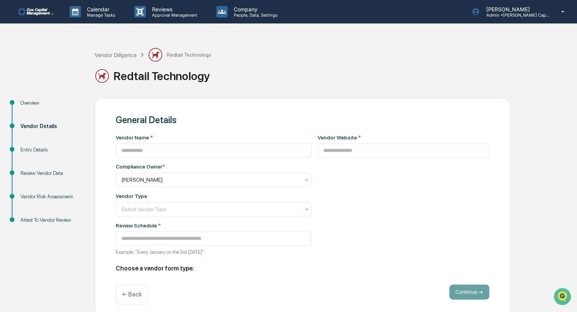
type input "**********"
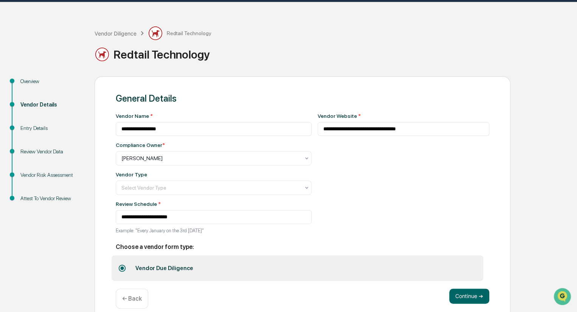
scroll to position [33, 0]
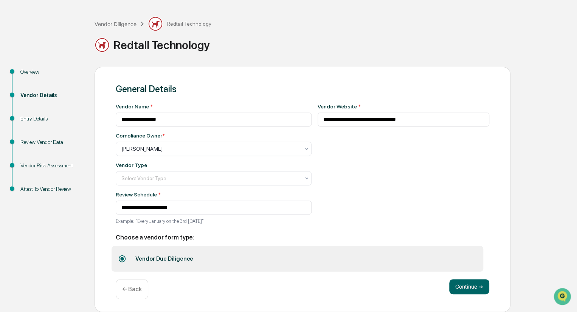
click at [467, 289] on button "Continue ➔" at bounding box center [469, 287] width 40 height 15
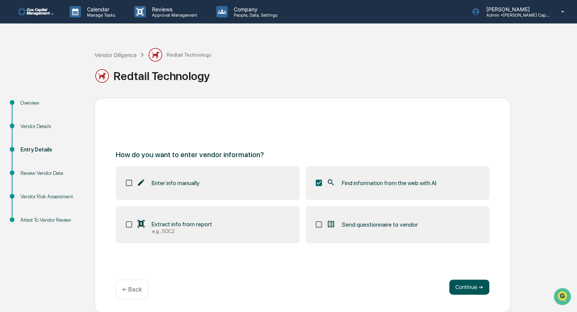
click at [468, 286] on button "Continue ➔" at bounding box center [469, 287] width 40 height 15
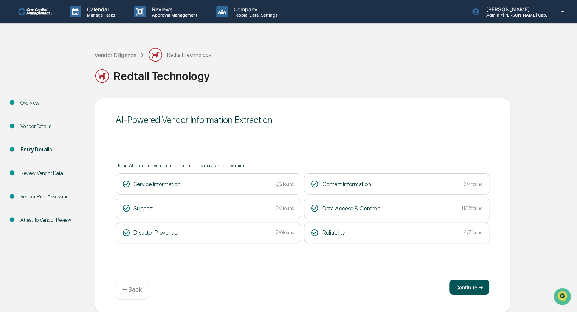
click at [462, 286] on button "Continue ➔" at bounding box center [469, 287] width 40 height 15
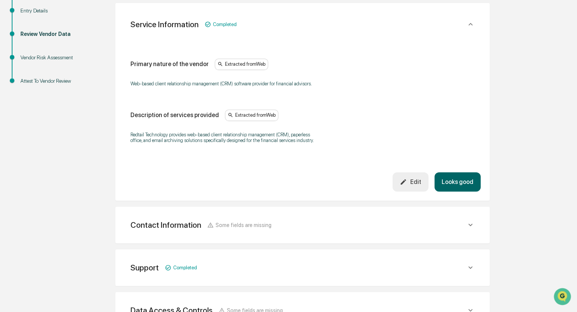
scroll to position [151, 0]
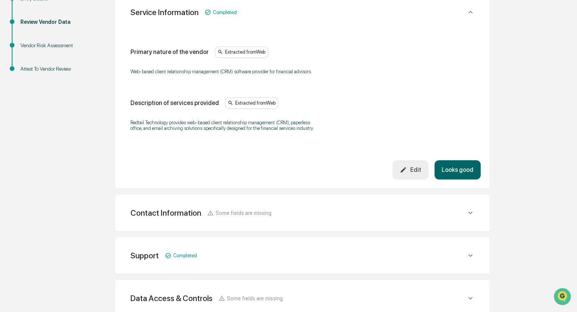
click at [458, 170] on button "Looks good" at bounding box center [458, 169] width 46 height 19
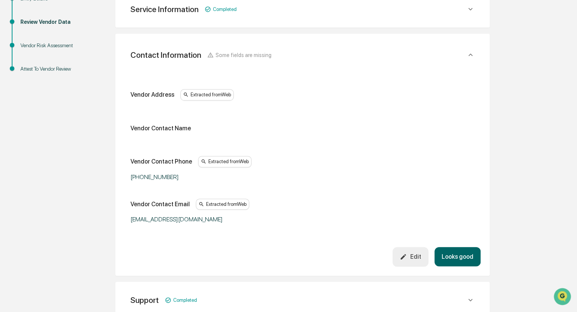
scroll to position [142, 0]
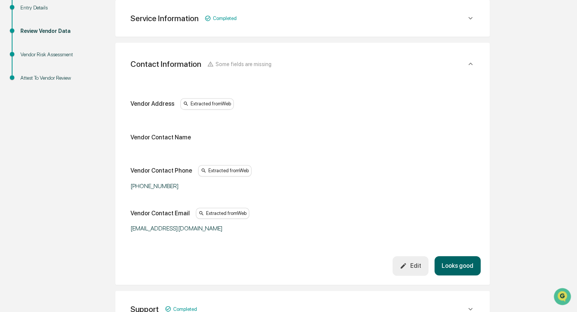
click at [462, 269] on button "Looks good" at bounding box center [458, 265] width 46 height 19
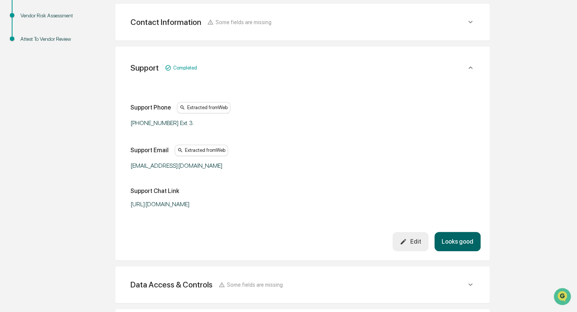
scroll to position [185, 0]
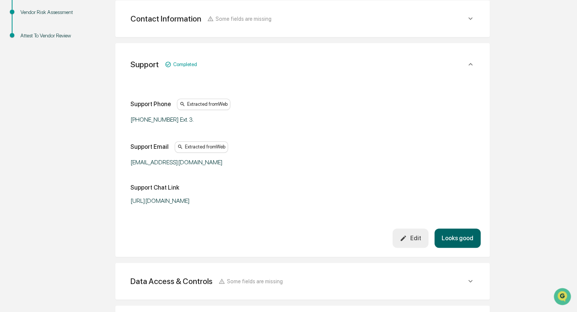
click at [458, 239] on button "Looks good" at bounding box center [458, 238] width 46 height 19
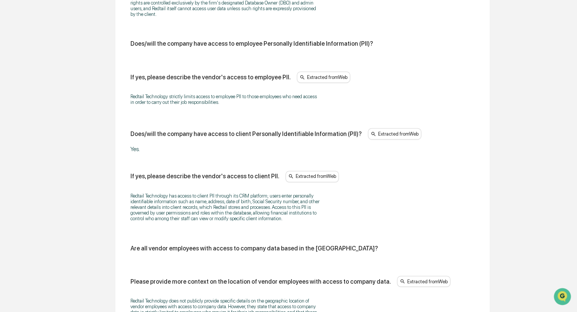
scroll to position [492, 0]
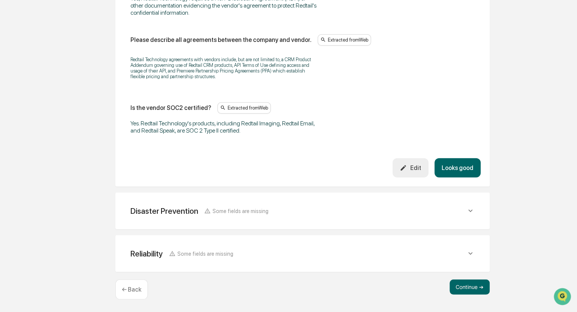
click at [454, 169] on button "Looks good" at bounding box center [458, 167] width 46 height 19
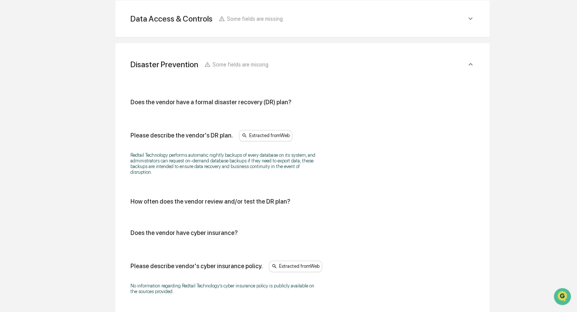
scroll to position [424, 0]
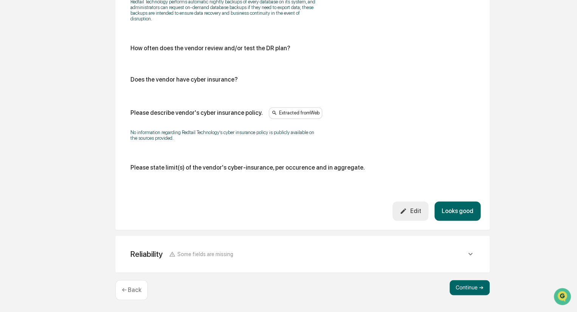
click at [461, 205] on button "Looks good" at bounding box center [458, 211] width 46 height 19
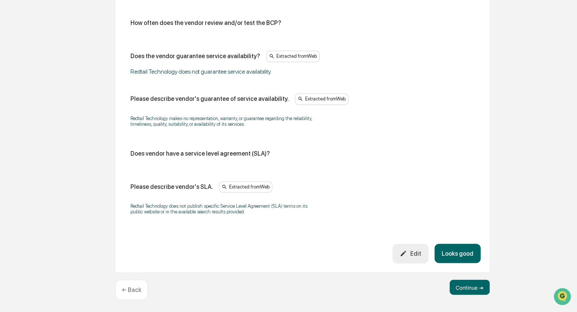
scroll to position [477, 0]
click at [461, 251] on button "Looks good" at bounding box center [458, 253] width 46 height 19
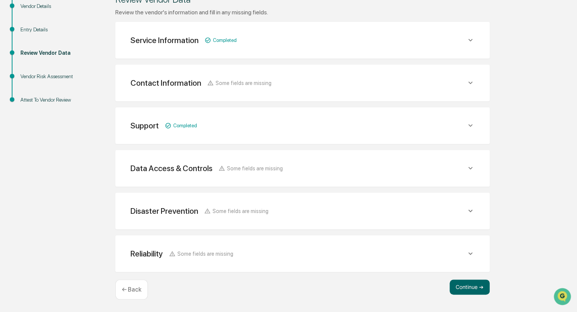
scroll to position [120, 0]
click at [470, 290] on button "Continue ➔" at bounding box center [470, 288] width 40 height 15
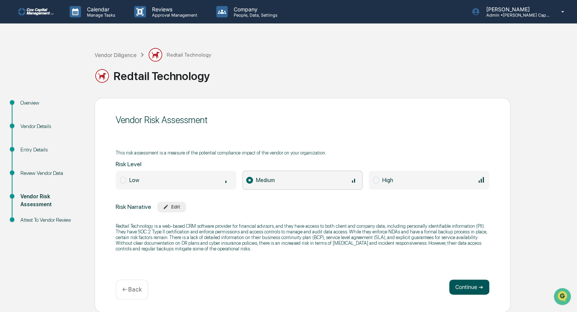
click at [466, 289] on button "Continue ➔" at bounding box center [469, 287] width 40 height 15
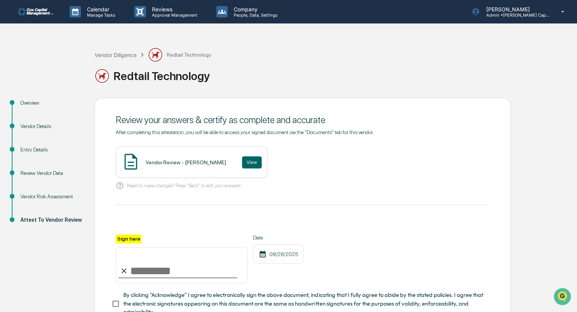
click at [143, 274] on input "Sign here" at bounding box center [182, 265] width 132 height 36
type input "********"
click at [242, 164] on button "View" at bounding box center [252, 163] width 20 height 12
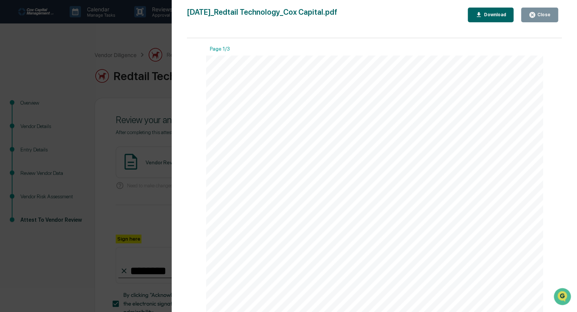
click at [533, 17] on icon "button" at bounding box center [533, 15] width 6 height 6
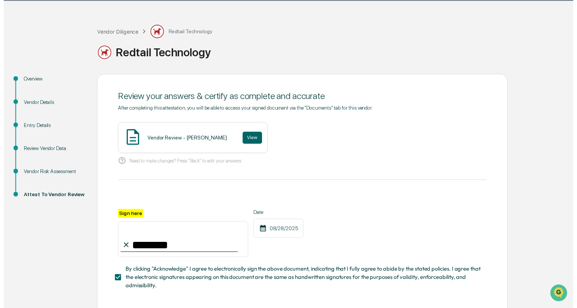
scroll to position [58, 0]
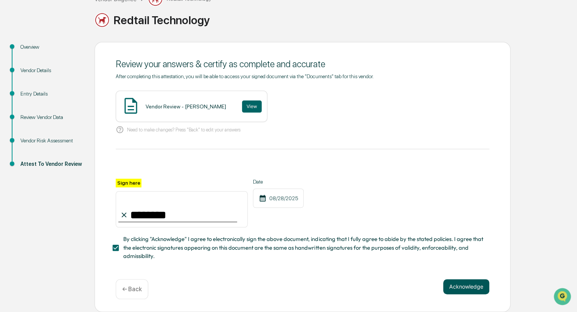
click at [465, 288] on button "Acknowledge" at bounding box center [466, 287] width 46 height 15
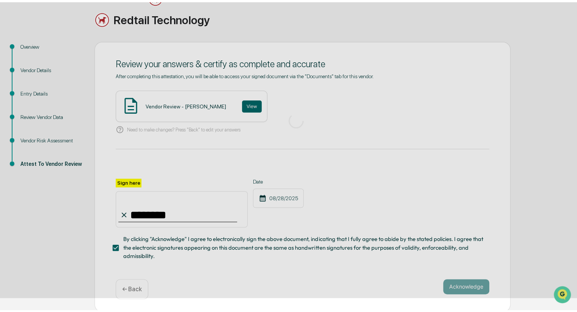
scroll to position [0, 0]
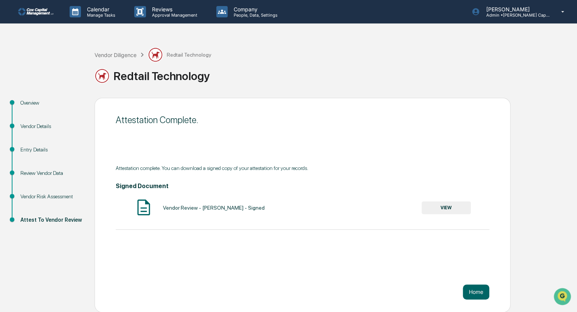
click at [465, 288] on button "Home" at bounding box center [476, 292] width 26 height 15
